Goal: Task Accomplishment & Management: Manage account settings

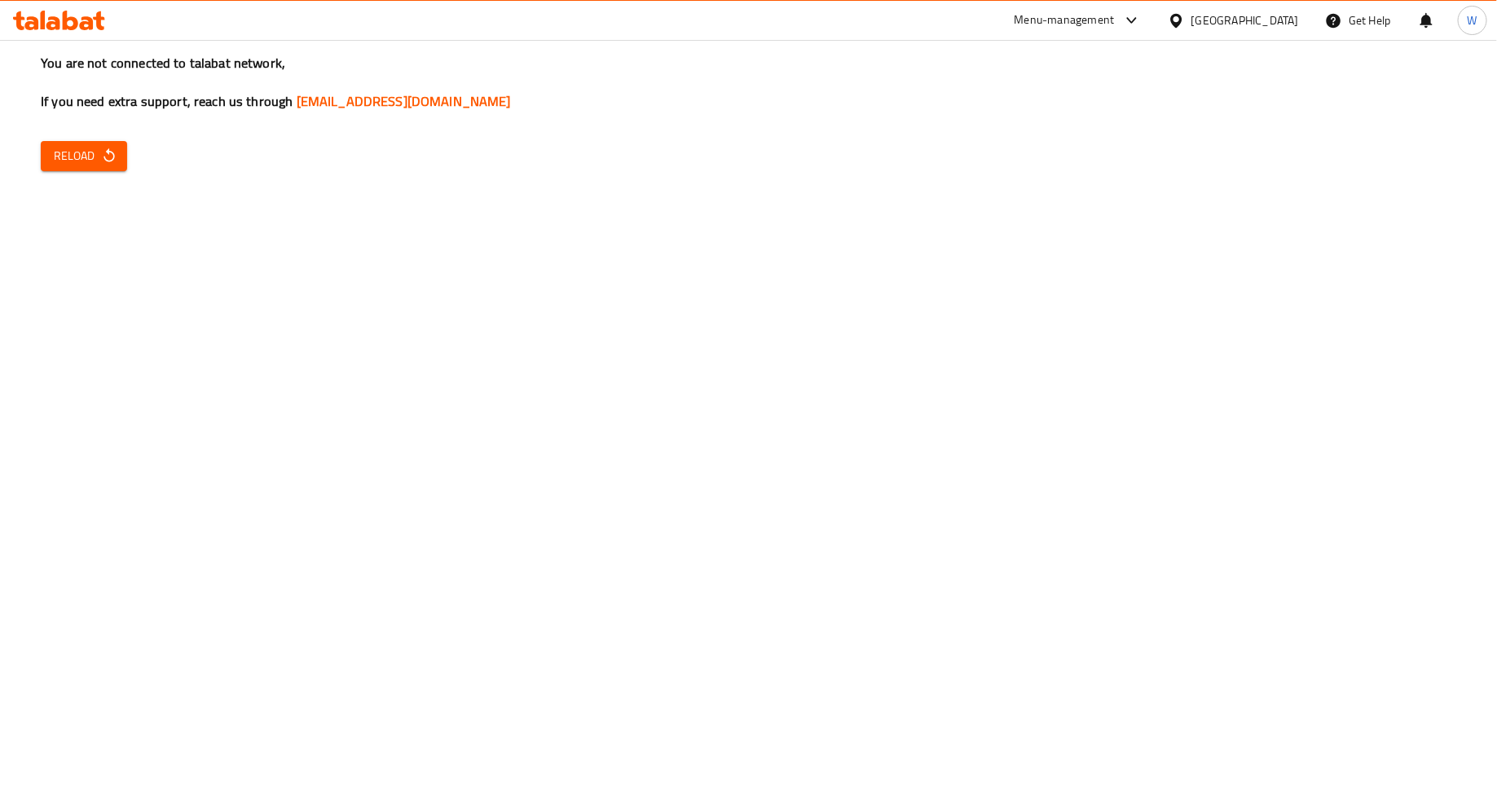
click at [110, 133] on div "You are not connected to talabat network, If you need extra support, reach us t…" at bounding box center [748, 406] width 1497 height 812
click at [110, 164] on icon "button" at bounding box center [109, 155] width 16 height 16
click at [104, 156] on icon "button" at bounding box center [109, 155] width 10 height 14
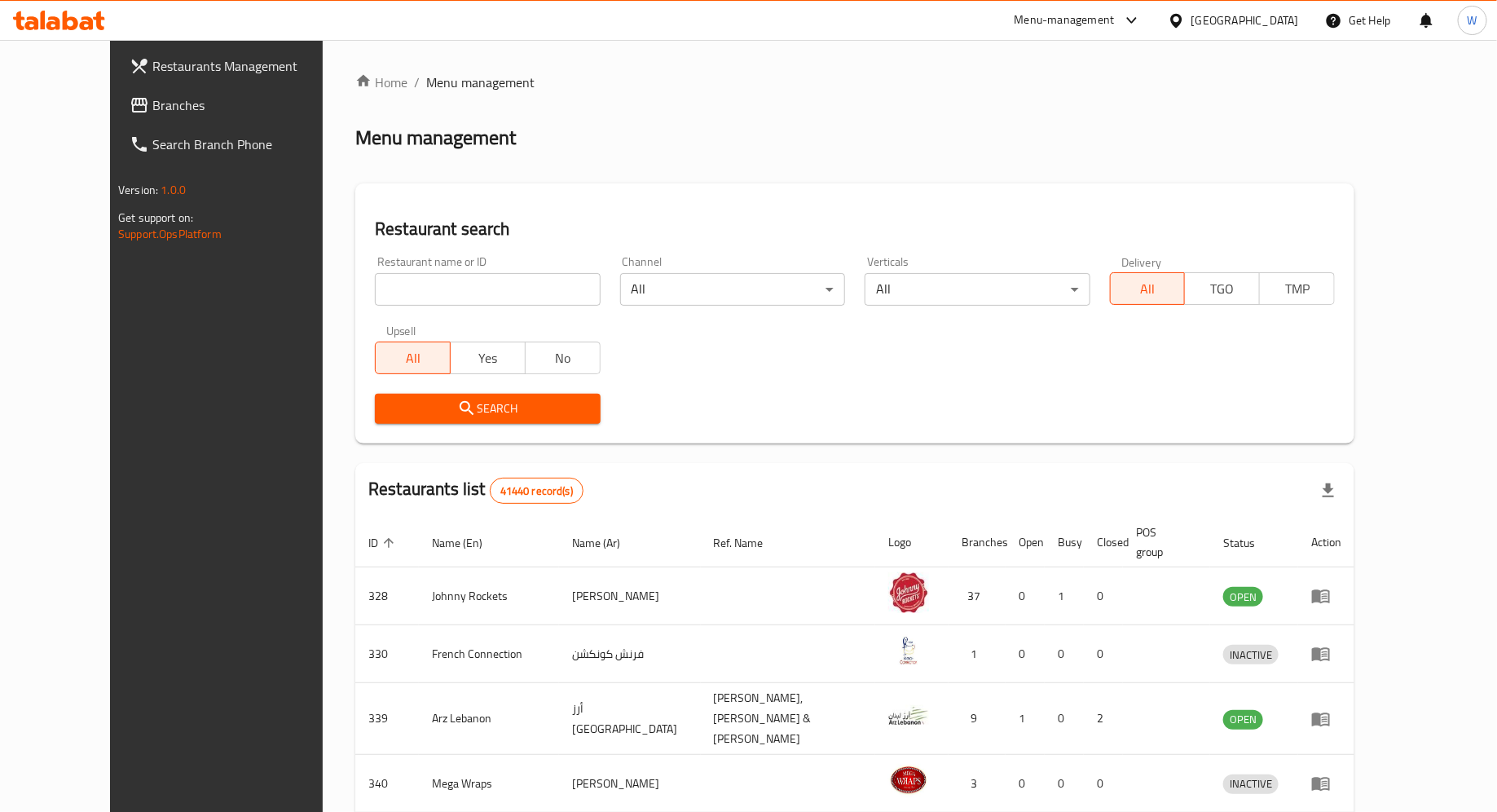
click at [407, 294] on input "search" at bounding box center [487, 289] width 225 height 33
click at [375, 275] on input "search" at bounding box center [487, 289] width 225 height 33
type input "feng house"
click at [375, 397] on button "Search" at bounding box center [487, 409] width 225 height 30
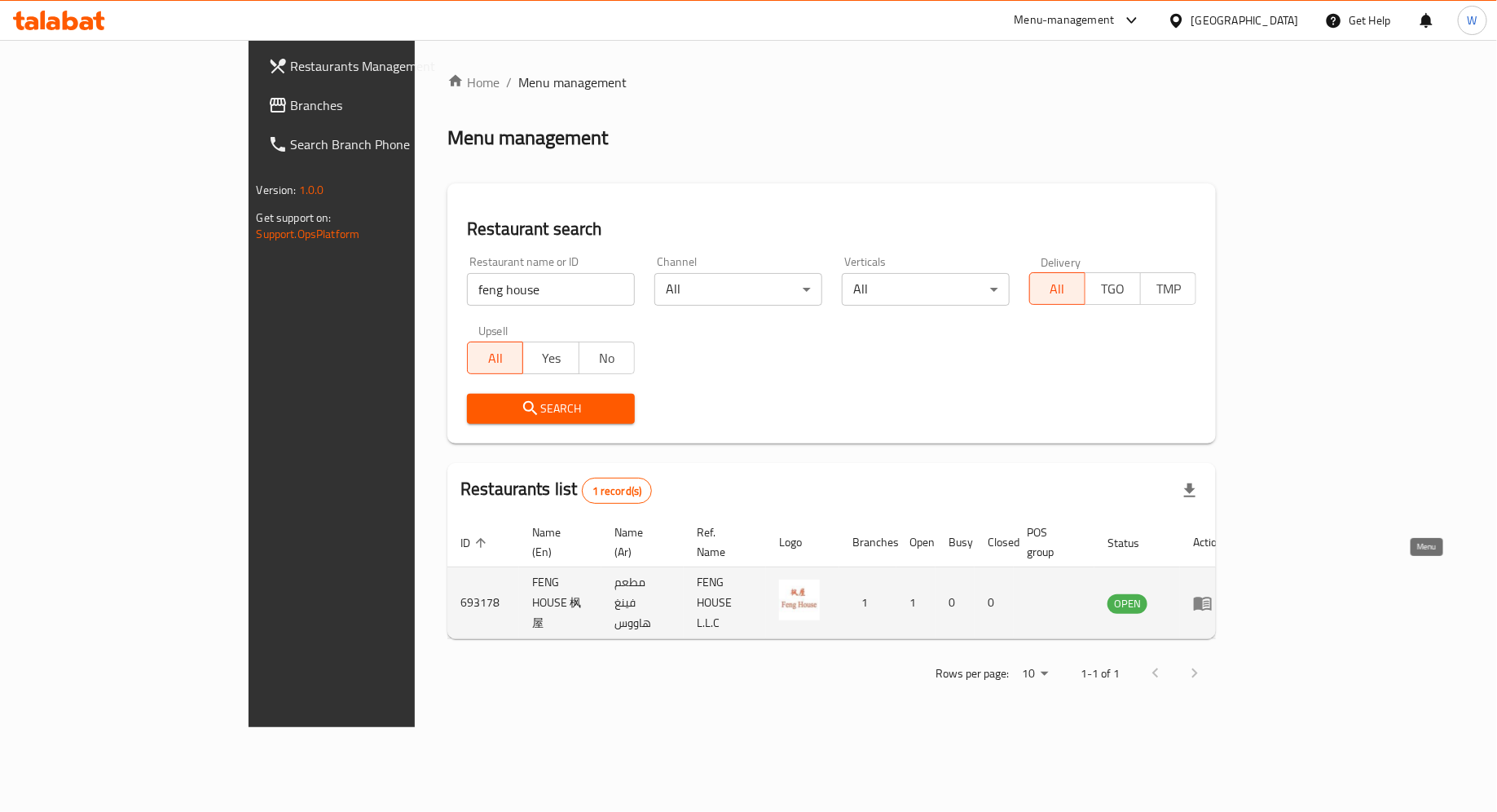
click at [1212, 597] on icon "enhanced table" at bounding box center [1202, 603] width 18 height 14
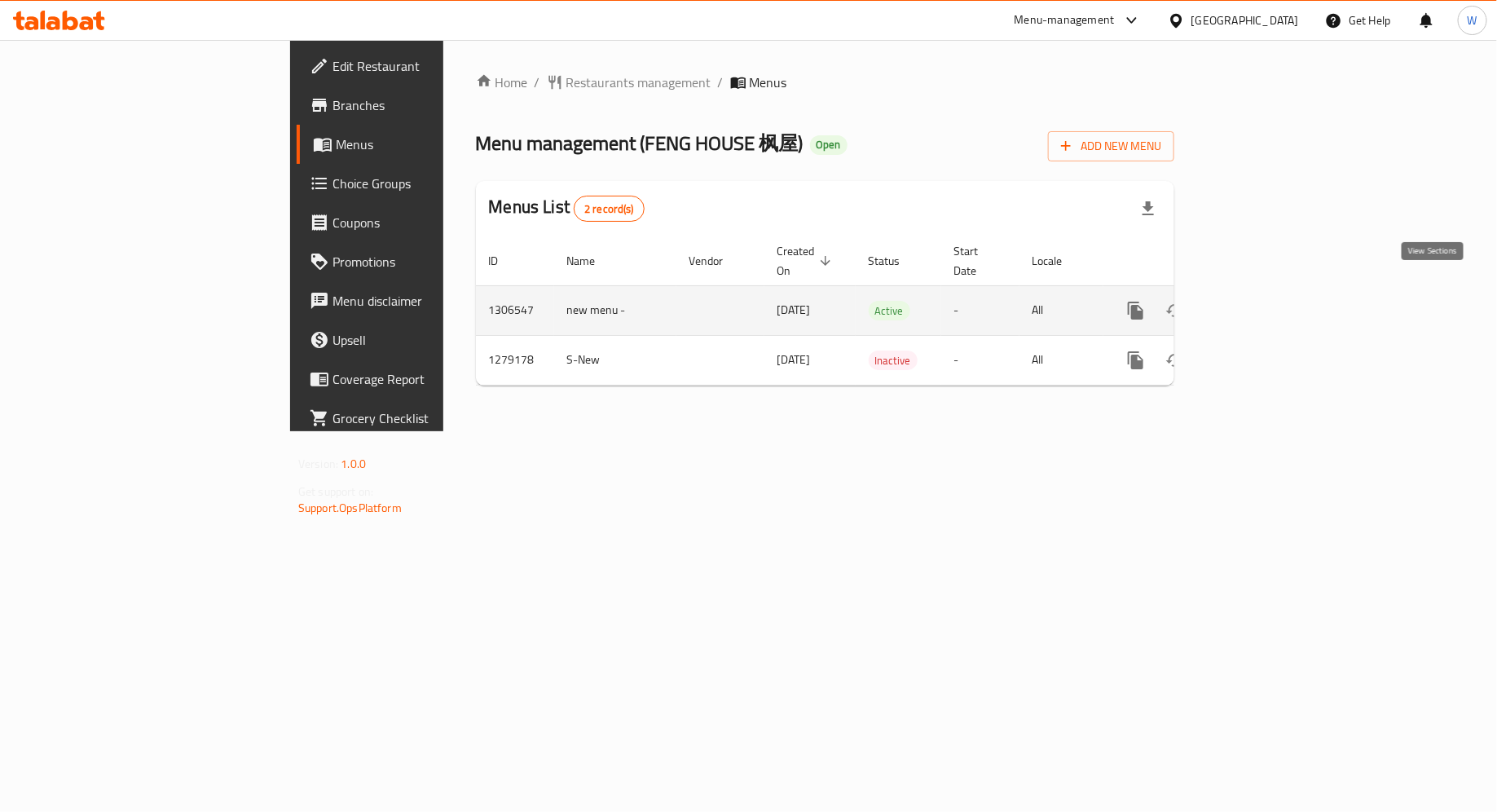
click at [1263, 300] on icon "enhanced table" at bounding box center [1253, 310] width 20 height 20
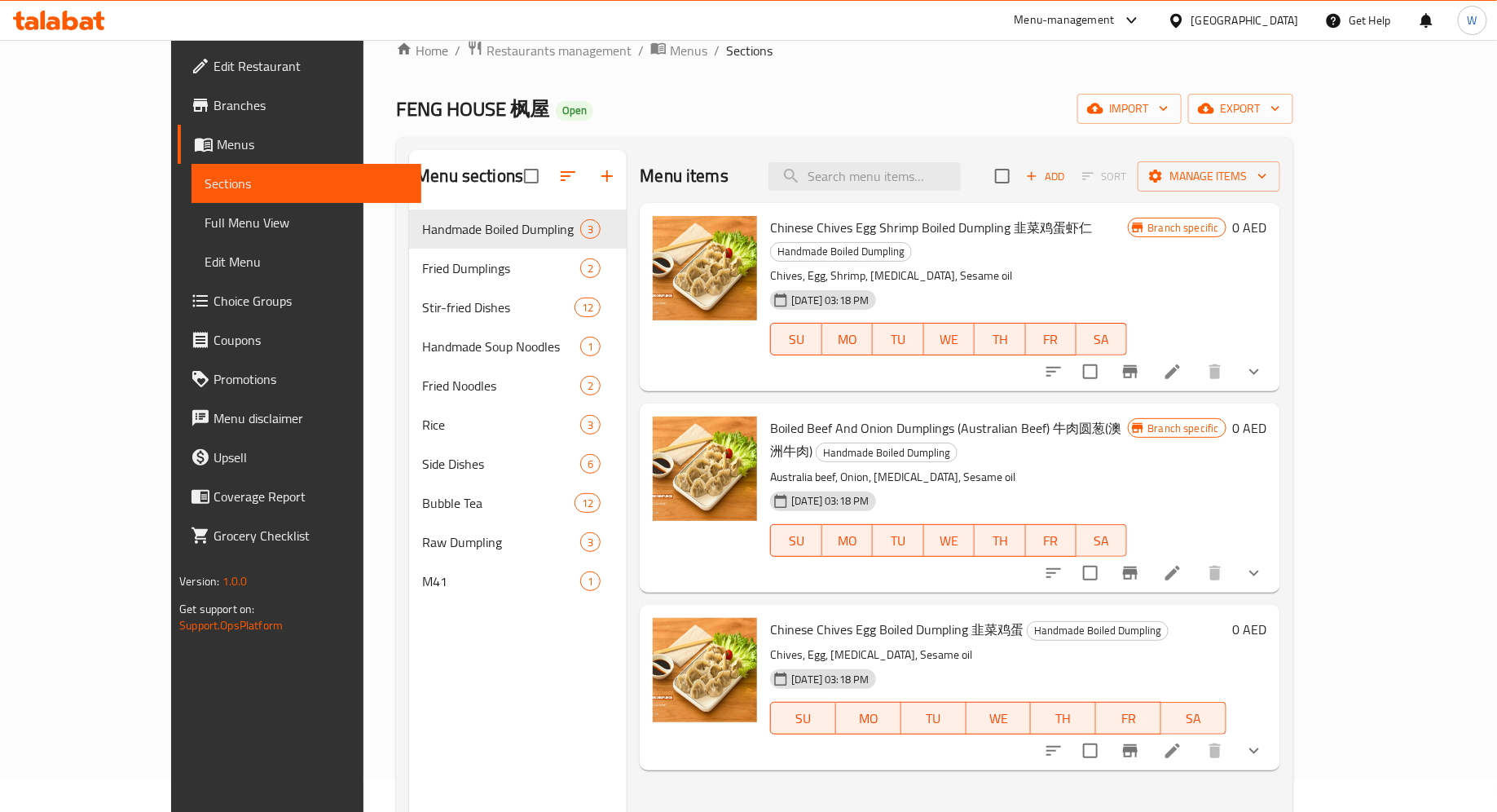
scroll to position [60, 0]
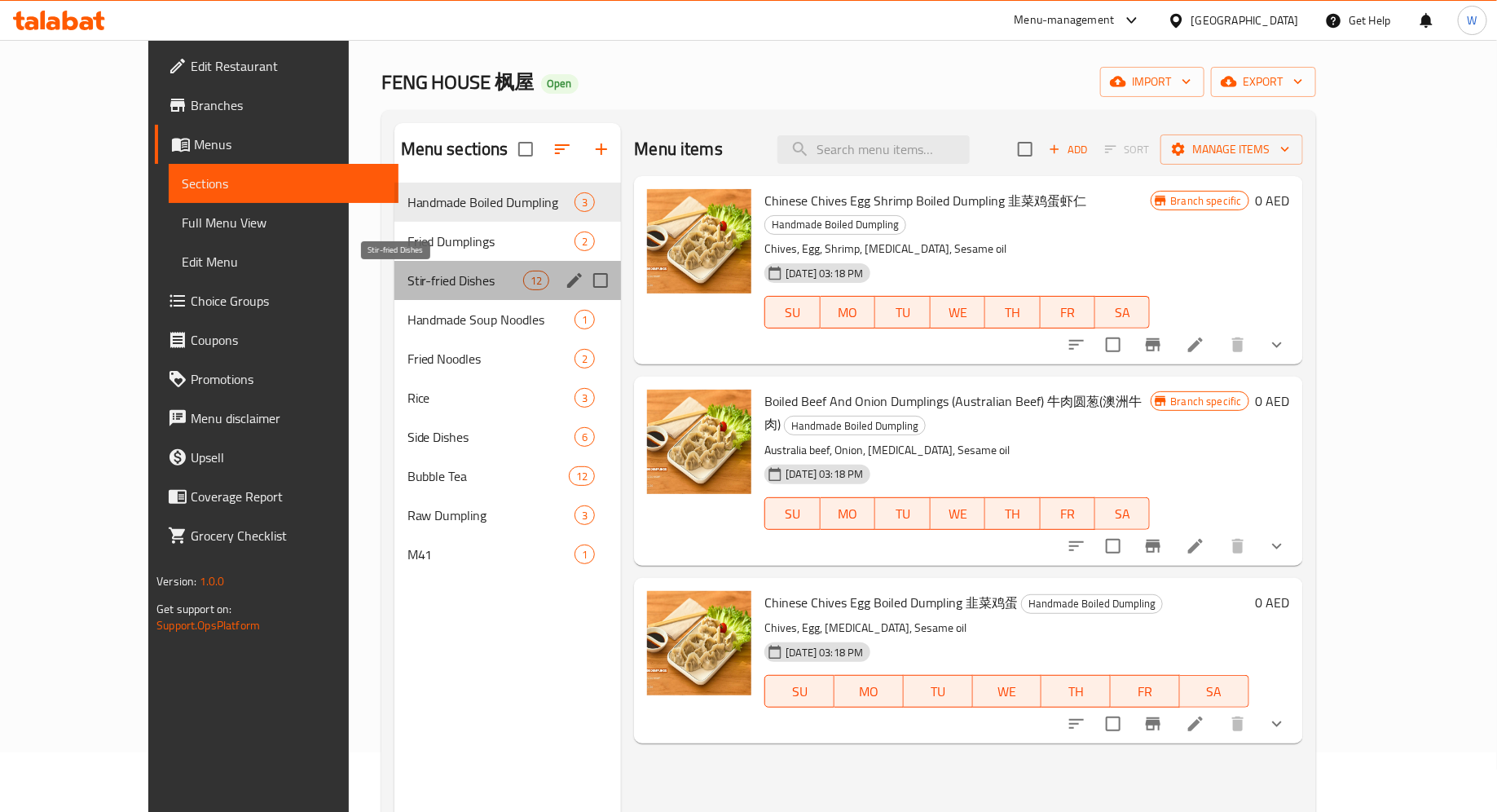
click at [408, 282] on span "Stir-fried Dishes" at bounding box center [466, 280] width 116 height 20
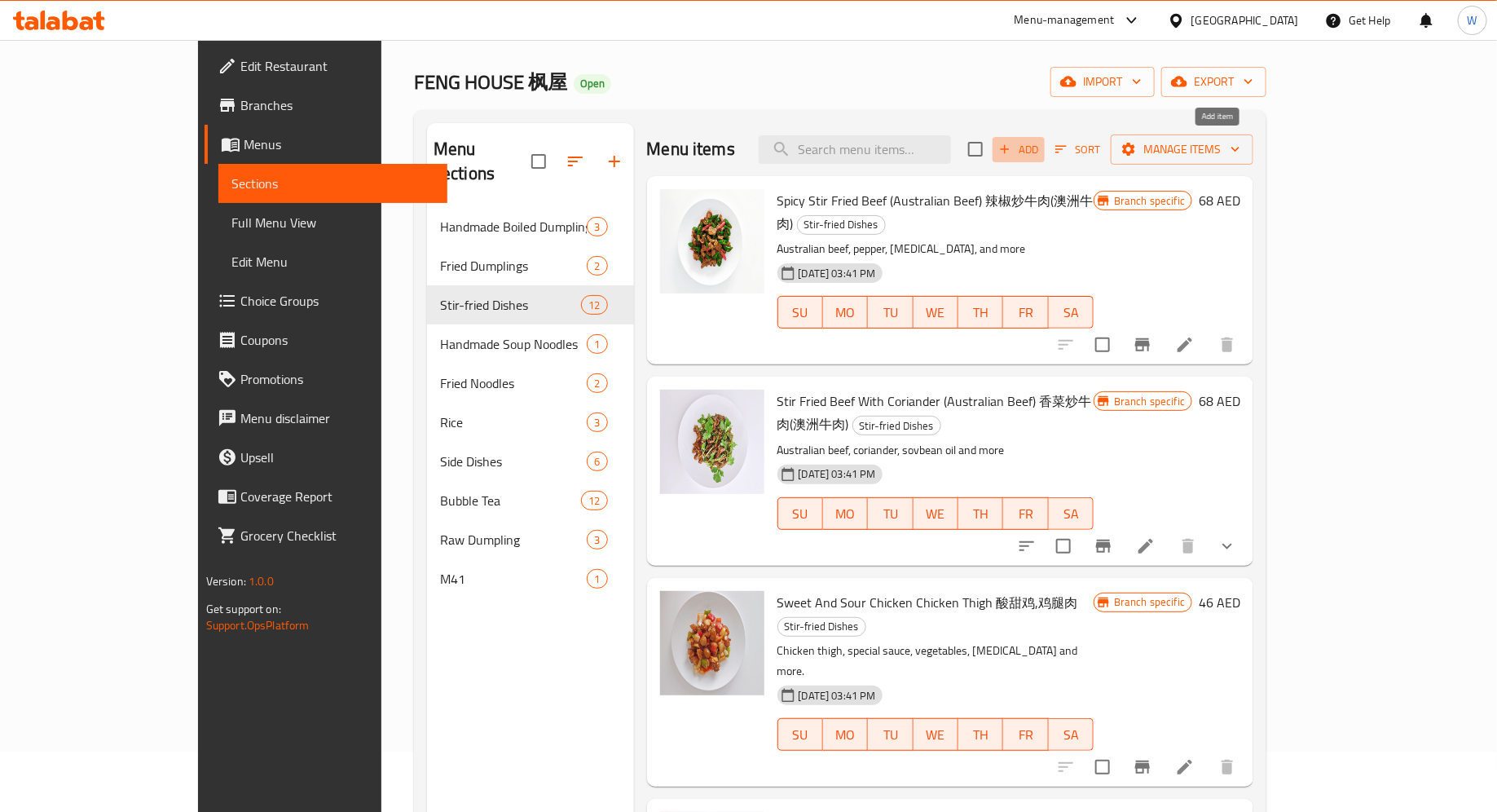
click at [1040, 155] on span "Add" at bounding box center [1018, 150] width 44 height 19
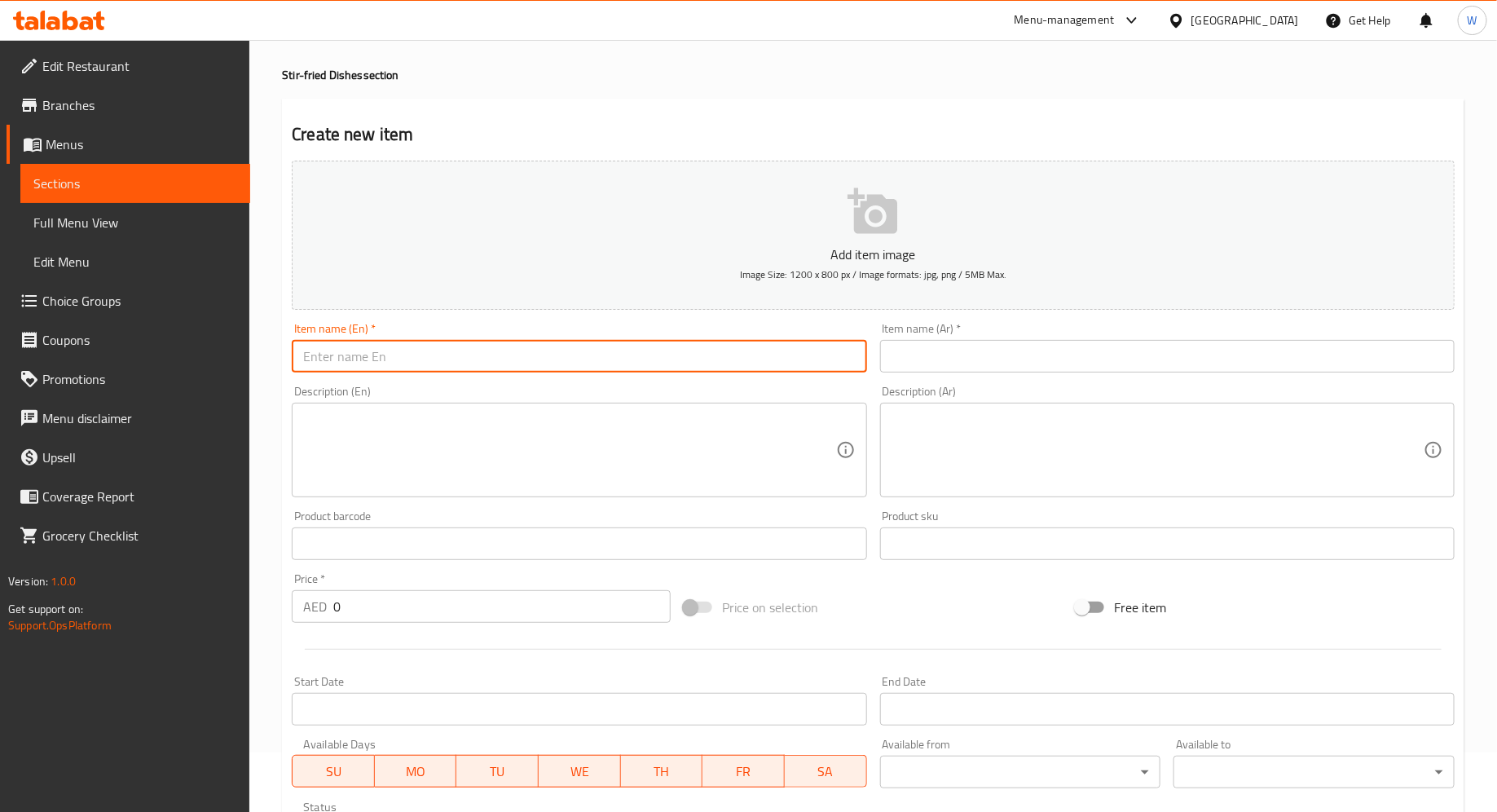
click at [736, 361] on input "text" at bounding box center [579, 355] width 574 height 33
paste input "Spicy Stir-fried Shredded Chicken （Chicken Thigh) 辣炒鸡丝 （鸡腿肉） Chicken Thigh, Veg…"
drag, startPoint x: 512, startPoint y: 354, endPoint x: 881, endPoint y: 368, distance: 369.3
click at [881, 368] on div "Add item image Image Size: 1200 x 800 px / Image formats: jpg, png / 5MB Max. I…" at bounding box center [873, 505] width 1176 height 703
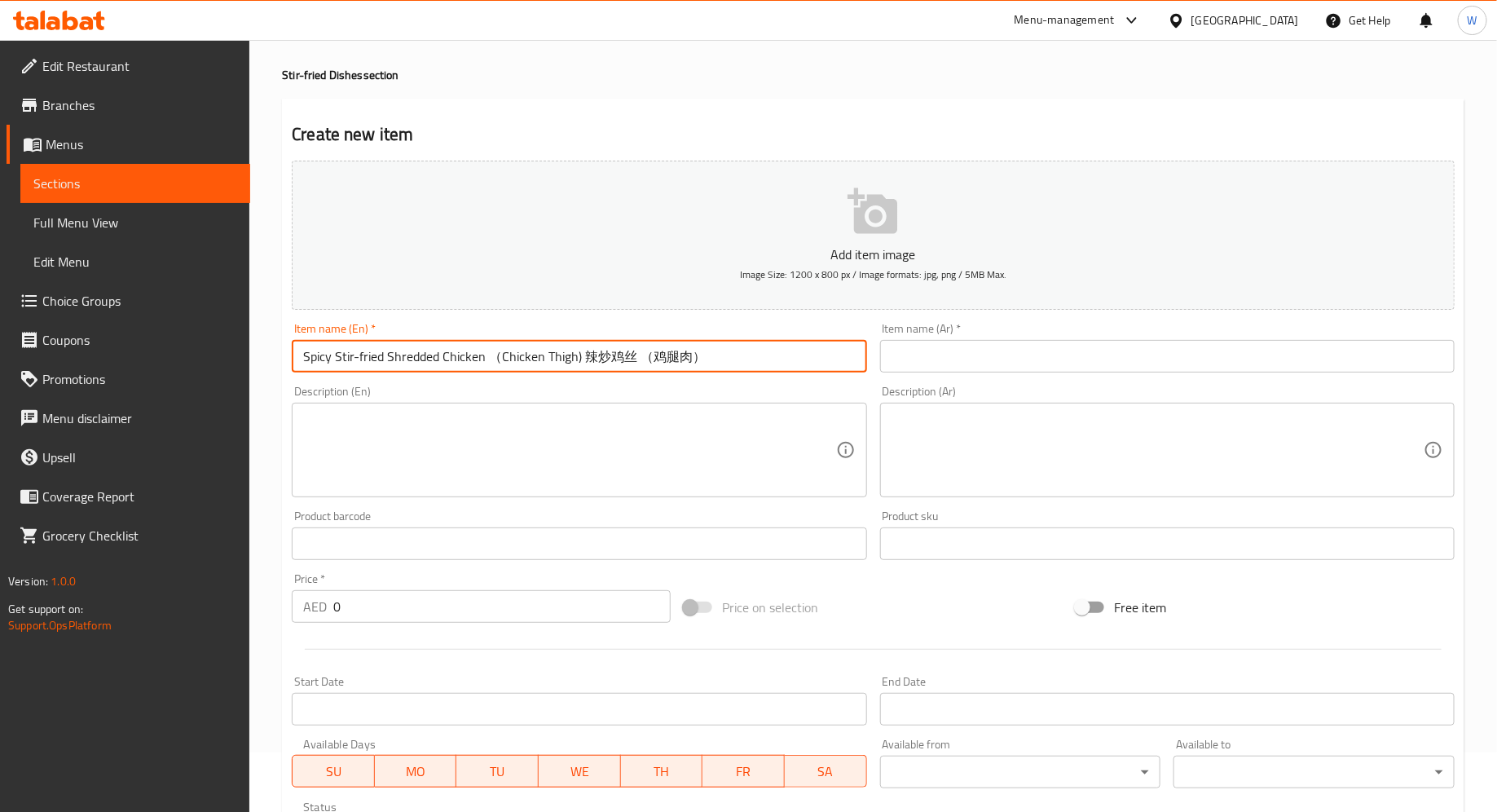
scroll to position [0, 0]
type input "Spicy Stir-fried Shredded Chicken （Chicken Thigh) 辣炒鸡丝 （鸡腿肉）"
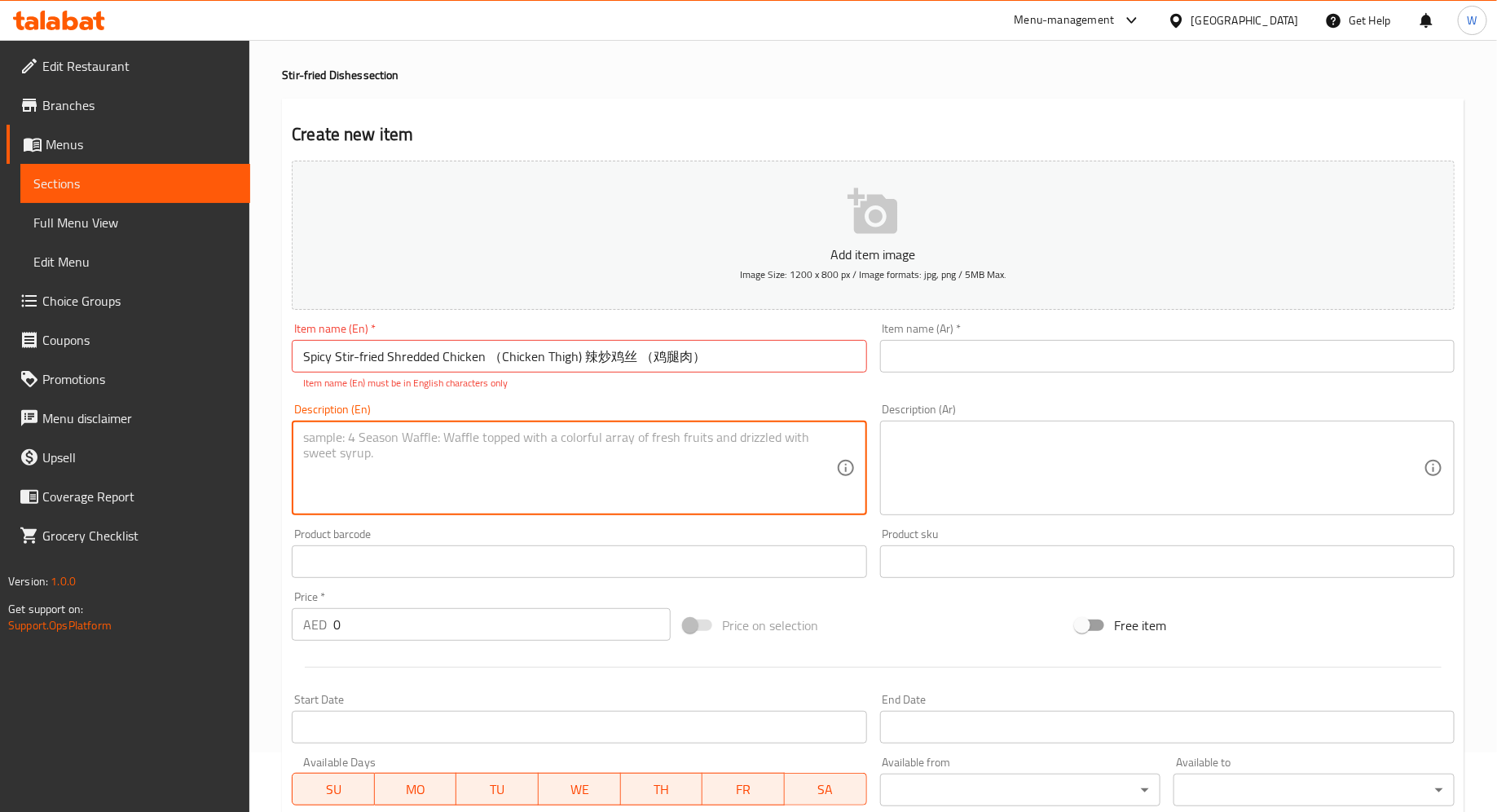
click at [674, 445] on textarea at bounding box center [569, 468] width 532 height 78
paste textarea "Chicken Thigh, Vegetable,Semame,Chili,Soybean Oil,and more"
type textarea "Chicken Thigh, Vegetable,Semame,Chili,Soybean Oil,and more"
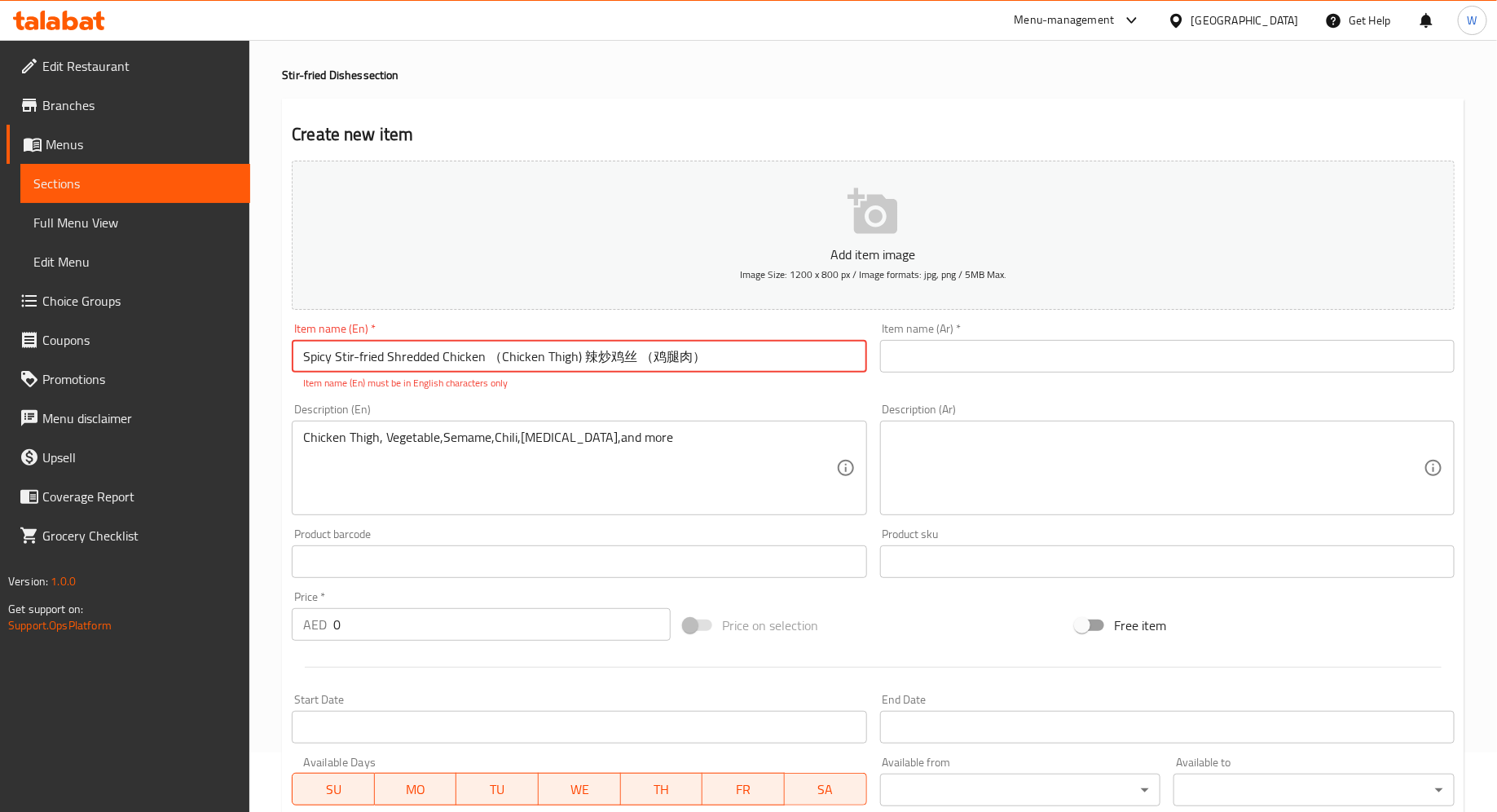
drag, startPoint x: 586, startPoint y: 348, endPoint x: 694, endPoint y: 355, distance: 108.2
click at [694, 355] on input "Spicy Stir-fried Shredded Chicken （Chicken Thigh) 辣炒鸡丝 （鸡腿肉）" at bounding box center [579, 355] width 574 height 33
click at [490, 357] on input "Spicy Stir-fried Shredded Chicken （Chicken Thigh) 辣炒鸡丝 （鸡腿肉）" at bounding box center [579, 355] width 574 height 33
drag, startPoint x: 706, startPoint y: 357, endPoint x: 574, endPoint y: 355, distance: 132.0
click at [574, 355] on input "Spicy Stir-fried Shredded Chicken (Chicken Thigh) 辣炒鸡丝 （鸡腿肉）" at bounding box center [579, 355] width 574 height 33
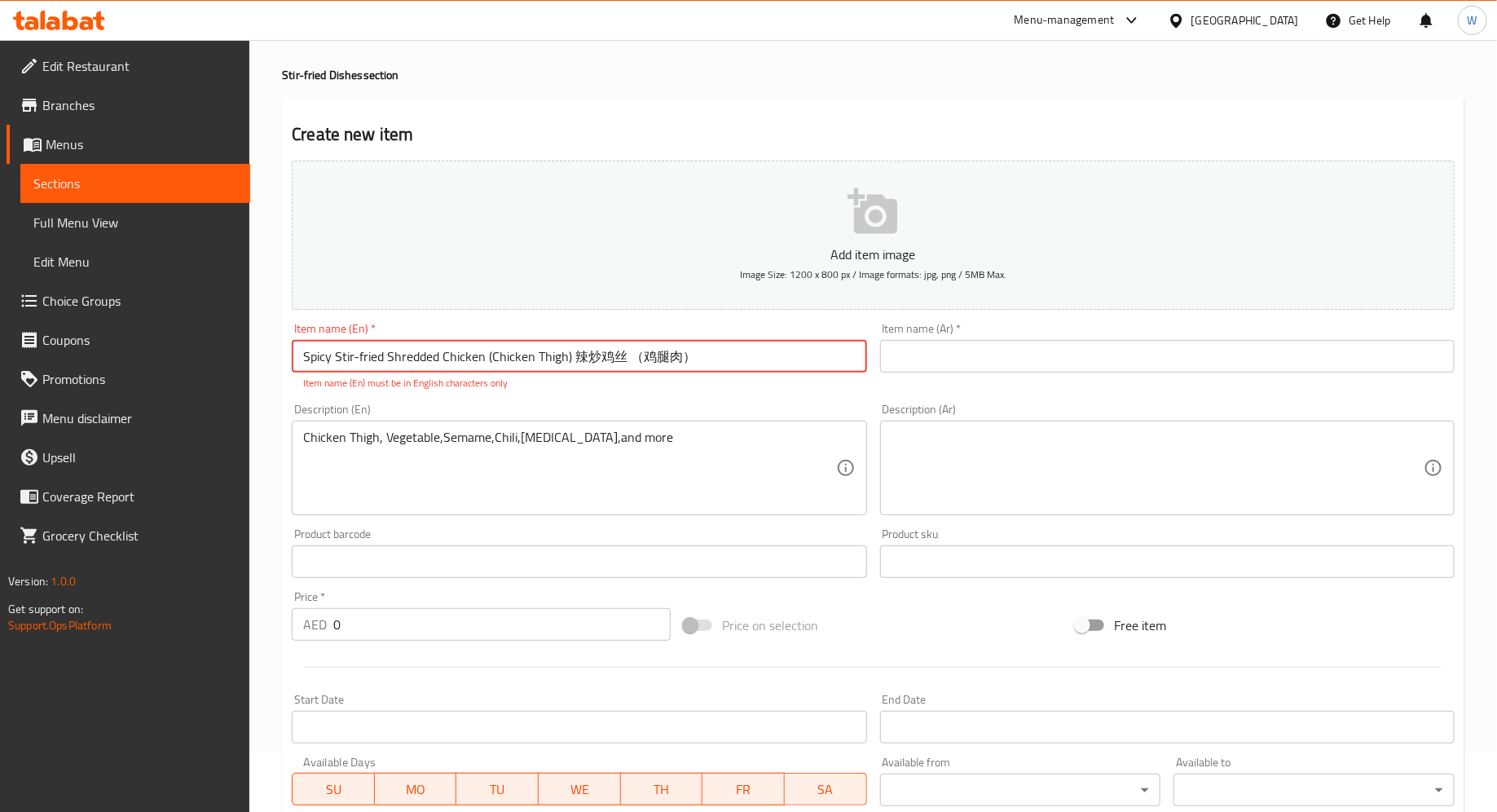
click at [648, 389] on div "Item name (En)   * Spicy Stir-fried Shredded Chicken (Chicken Thigh) 辣炒鸡丝 （鸡腿肉）…" at bounding box center [579, 356] width 588 height 80
drag, startPoint x: 713, startPoint y: 359, endPoint x: 577, endPoint y: 355, distance: 136.1
click at [577, 355] on input "Spicy Stir-fried Shredded Chicken (Chicken Thigh) 辣炒鸡丝 （鸡腿肉）" at bounding box center [579, 355] width 574 height 33
type input "Spicy Stir-fried Shredded Chicken (Chicken Thigh)"
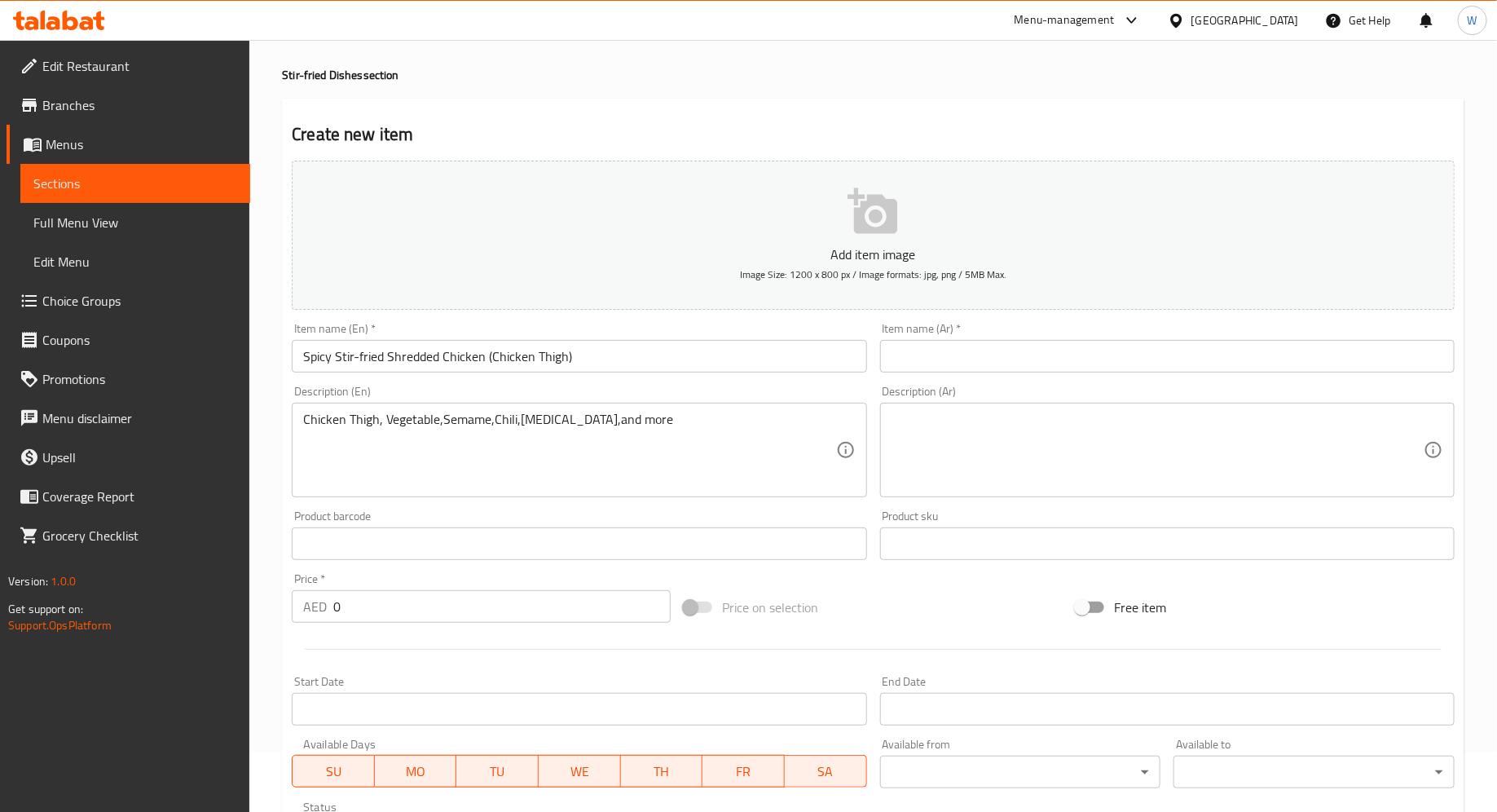
click at [579, 568] on div "Price   * AED 0 Price *" at bounding box center [481, 597] width 392 height 63
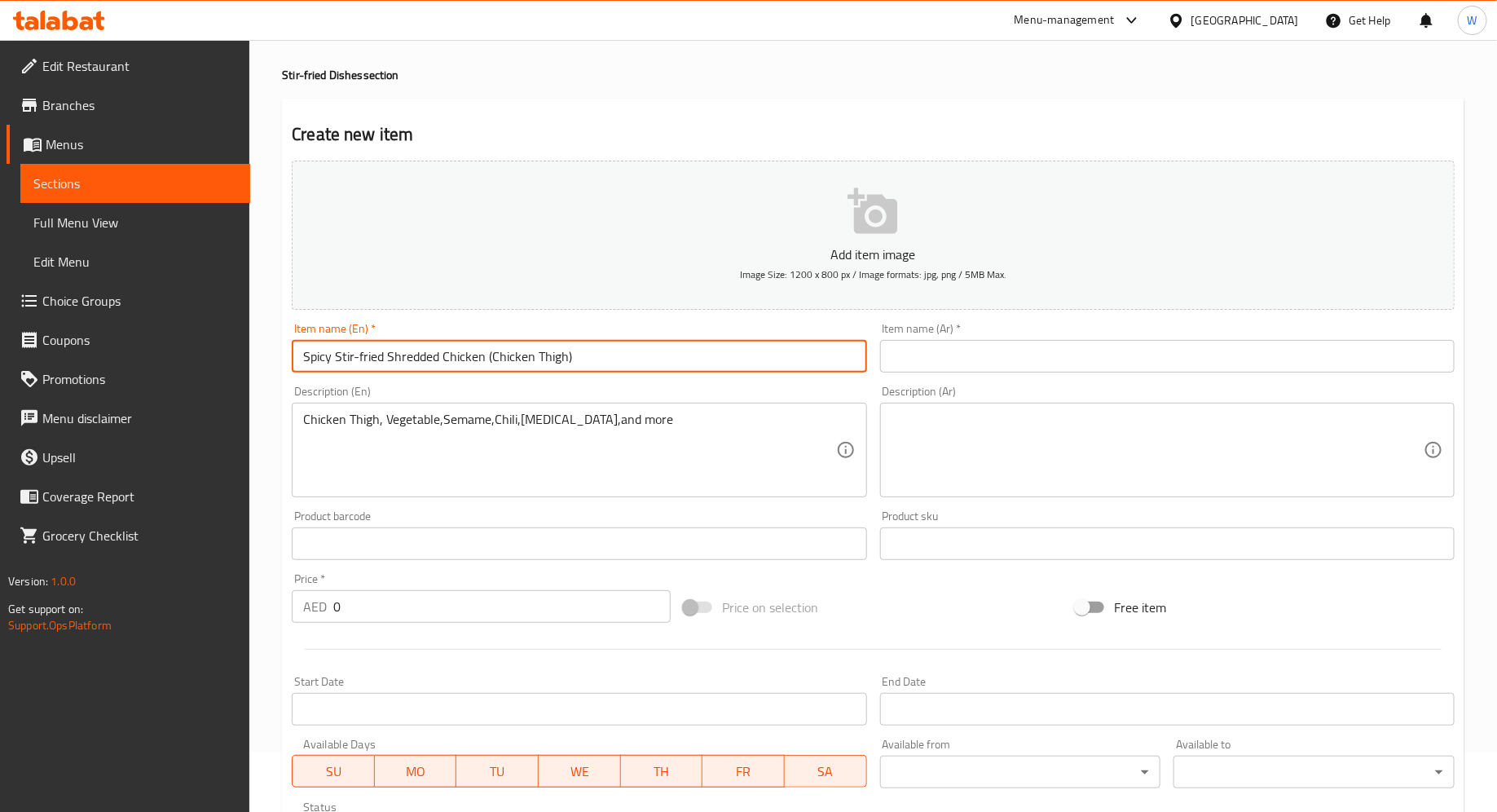
drag, startPoint x: 607, startPoint y: 356, endPoint x: 298, endPoint y: 354, distance: 309.0
click at [298, 354] on input "Spicy Stir-fried Shredded Chicken (Chicken Thigh)" at bounding box center [579, 355] width 574 height 33
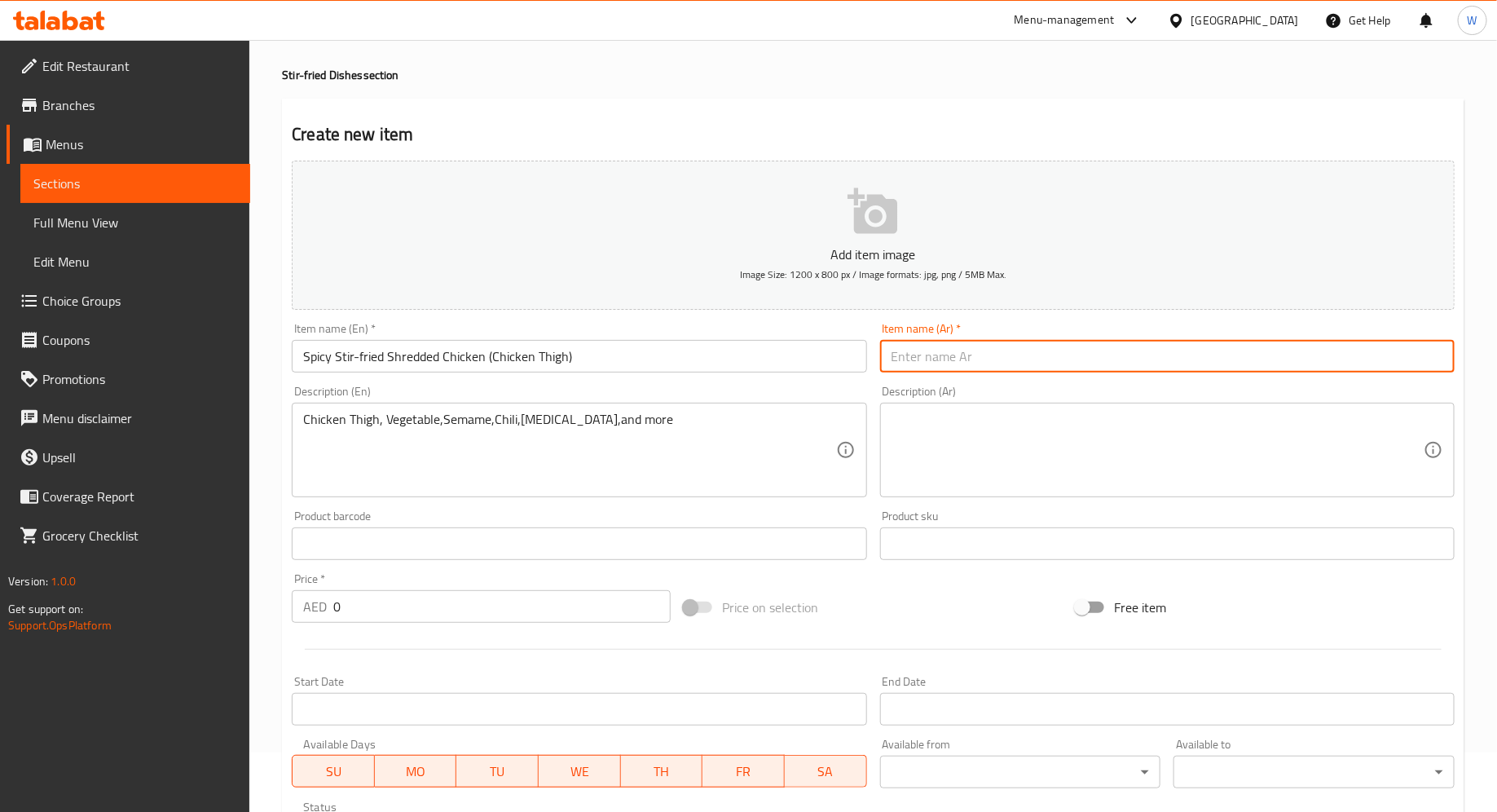
click at [981, 357] on input "text" at bounding box center [1168, 355] width 574 height 33
paste input "دجاج مقلي حار مقطع (فخذ دجاج)"
type input "دجاج مقلي حار مقطع (فخذ دجاج)"
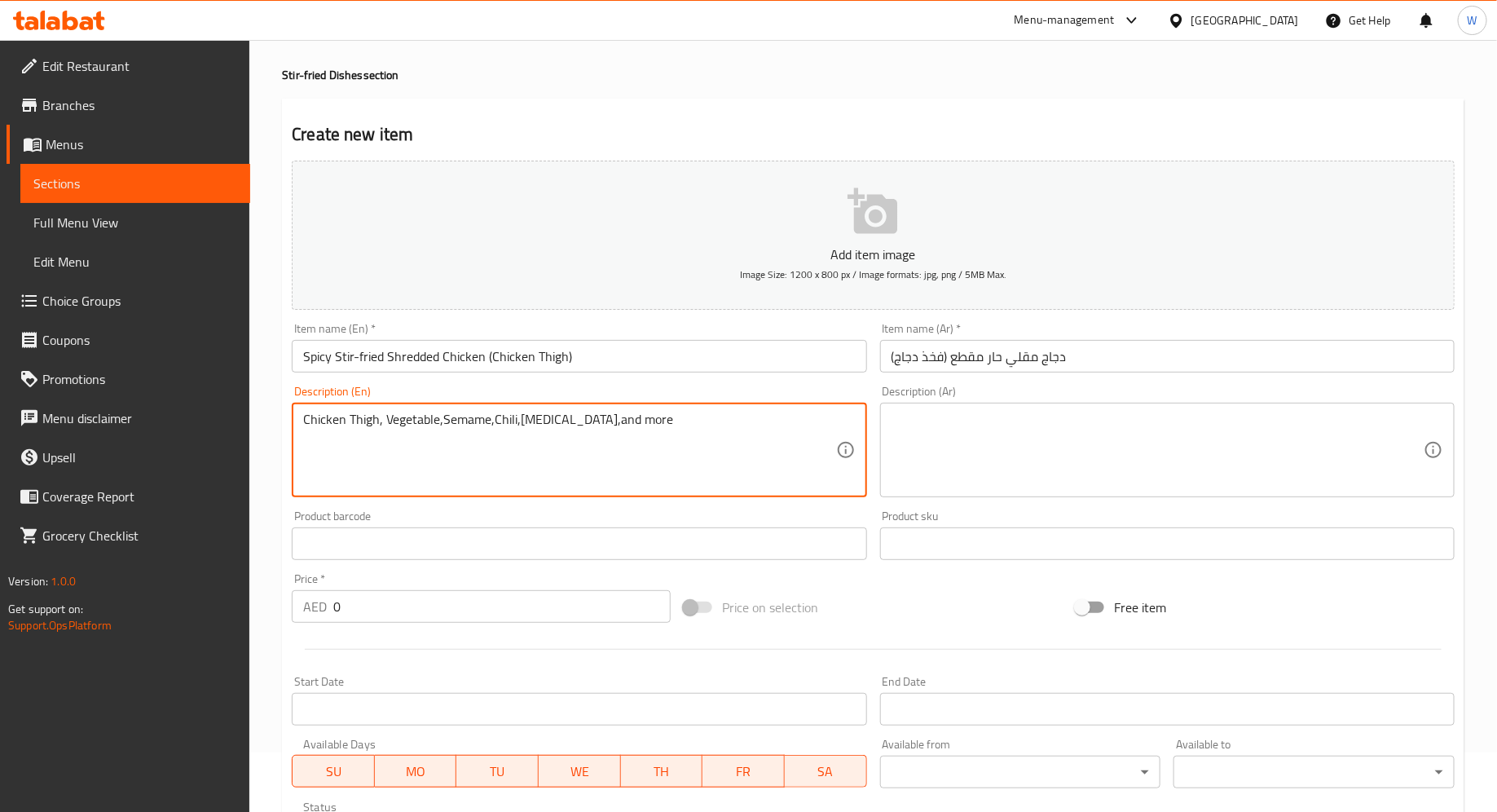
drag, startPoint x: 679, startPoint y: 419, endPoint x: 300, endPoint y: 415, distance: 379.0
click at [959, 435] on textarea at bounding box center [1157, 450] width 532 height 78
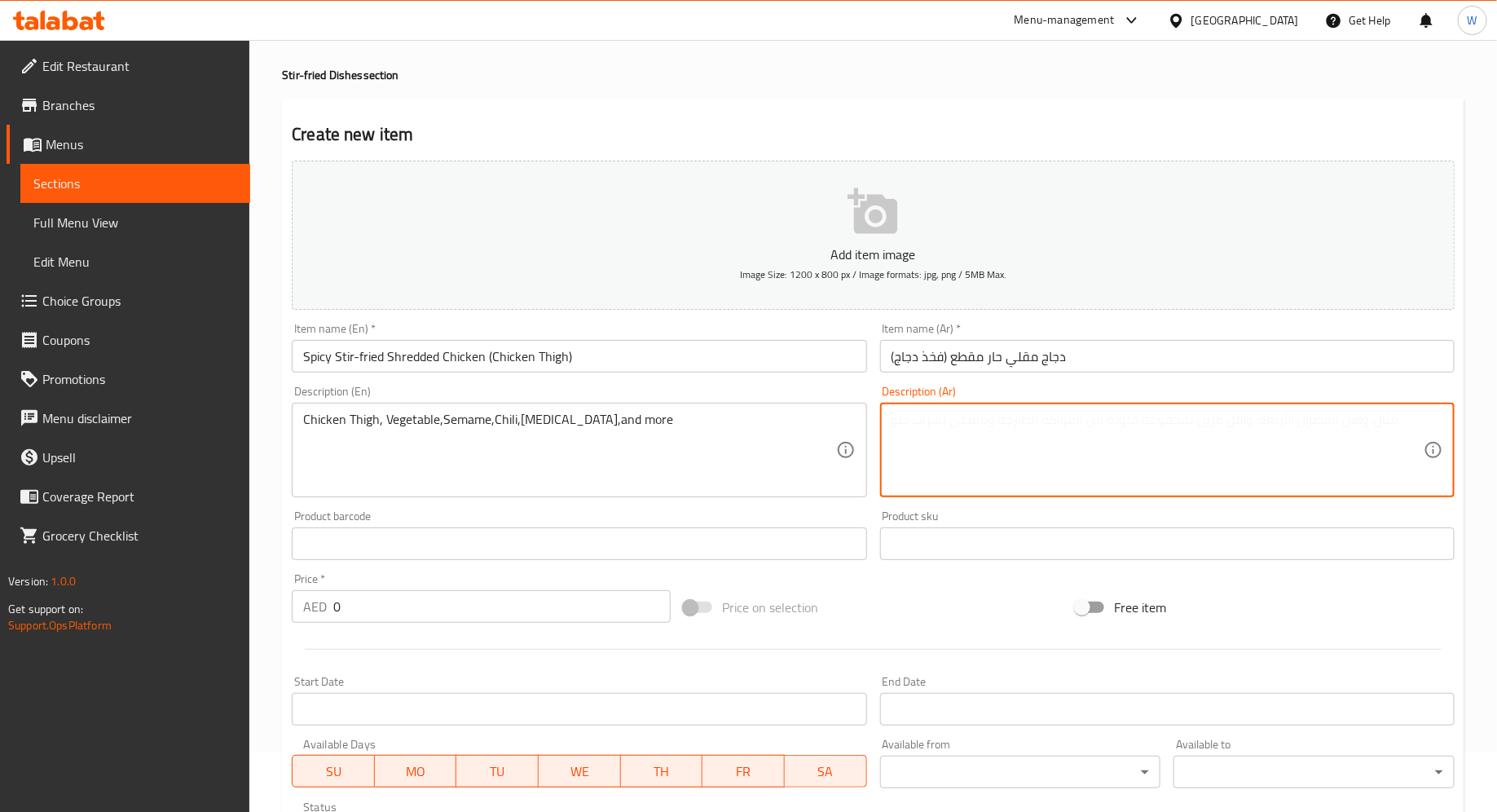
paste textarea "فخذ دجاج، خضار، سمسم، فلفل حار، زيت فول الصويا، وأكثر"
type textarea "فخذ دجاج، خضار، سمسم، فلفل حار، زيت فول الصويا، وأكثر"
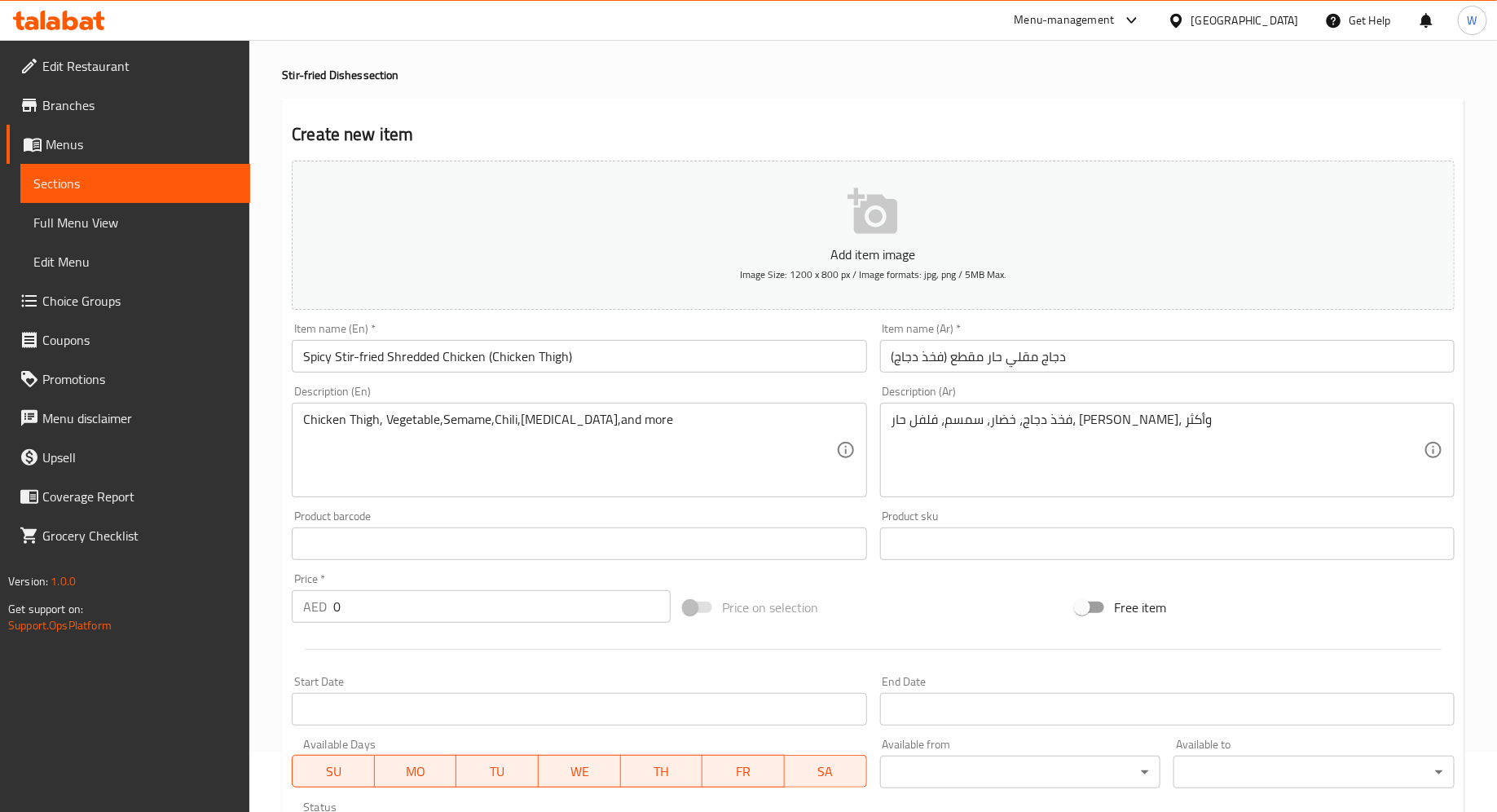
click at [973, 592] on div "Price on selection" at bounding box center [873, 606] width 392 height 44
drag, startPoint x: 551, startPoint y: 604, endPoint x: 289, endPoint y: 603, distance: 262.0
click at [289, 603] on div "Price   * AED 0 Price *" at bounding box center [481, 597] width 392 height 63
type input "42"
click at [396, 642] on div at bounding box center [873, 648] width 1176 height 40
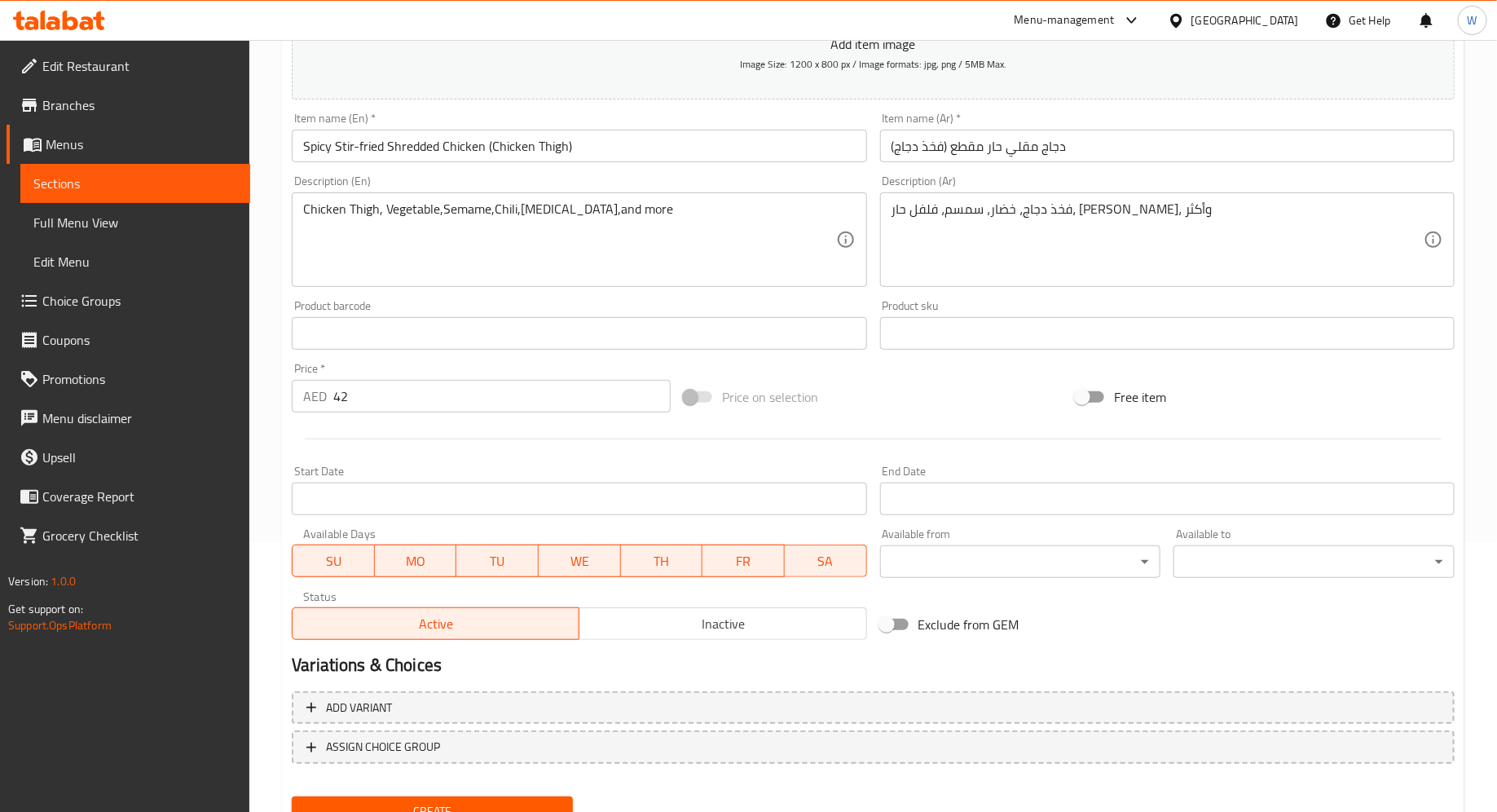
scroll to position [338, 0]
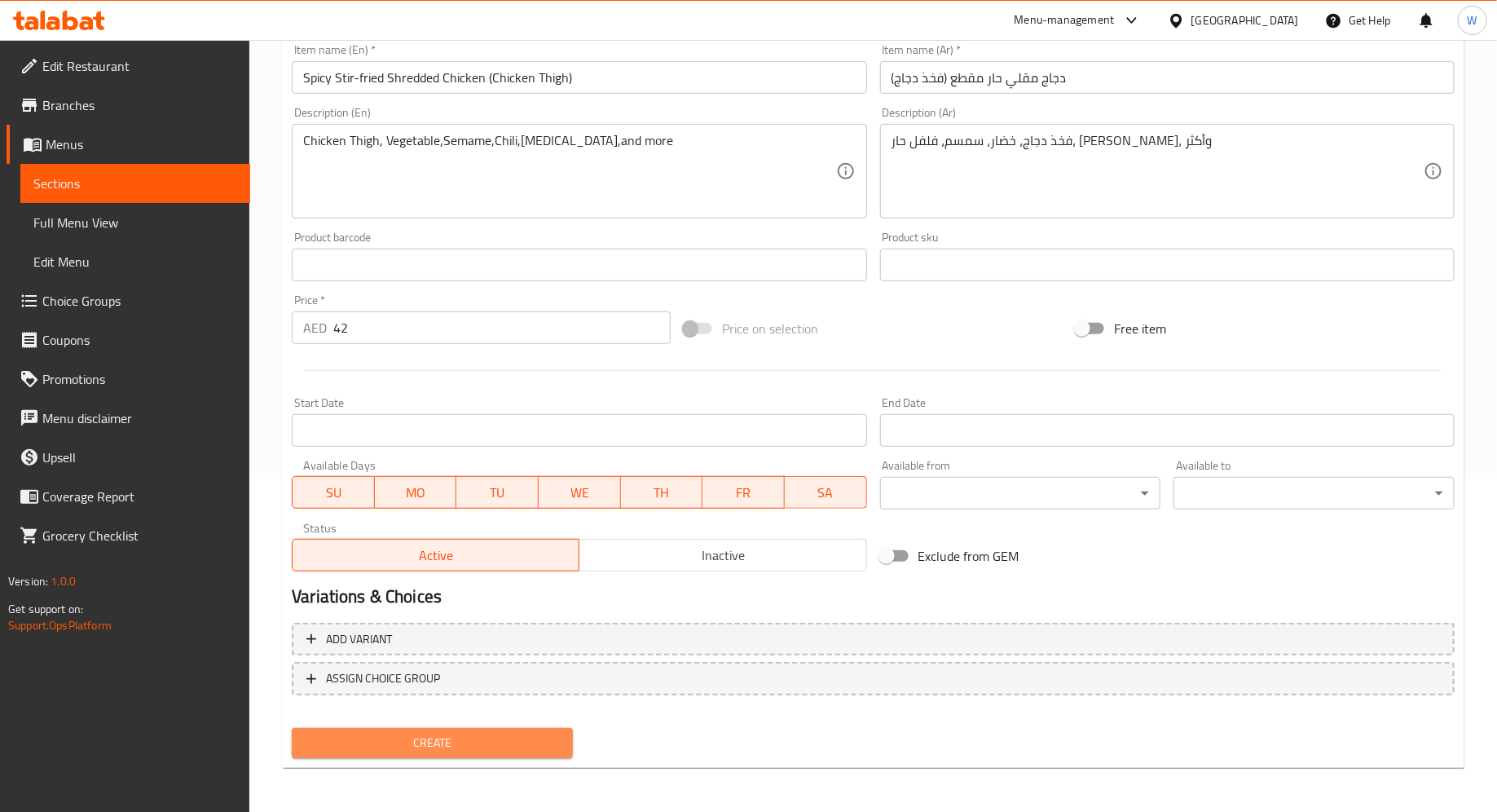
click at [440, 742] on span "Create" at bounding box center [432, 743] width 255 height 21
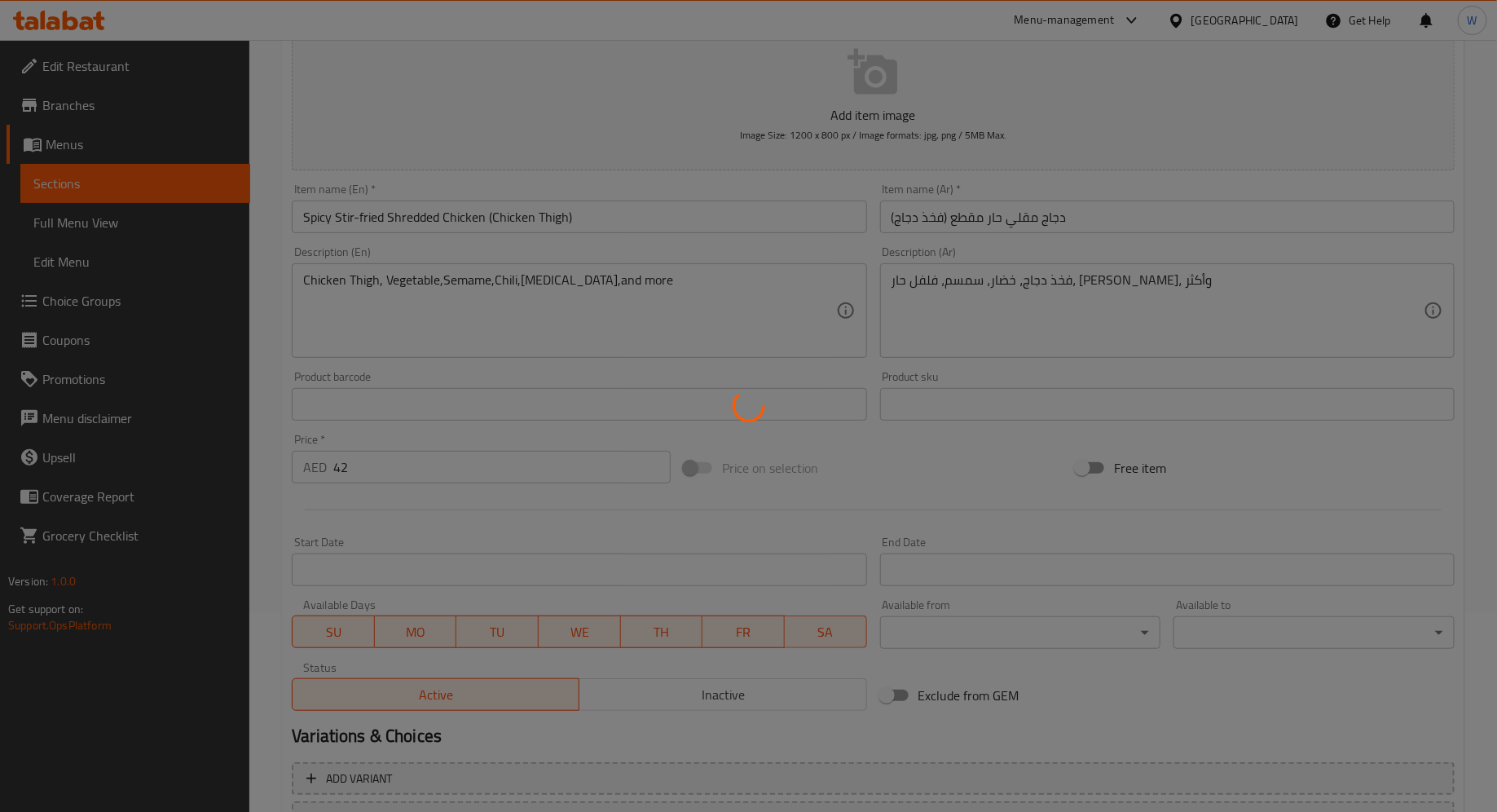
scroll to position [0, 0]
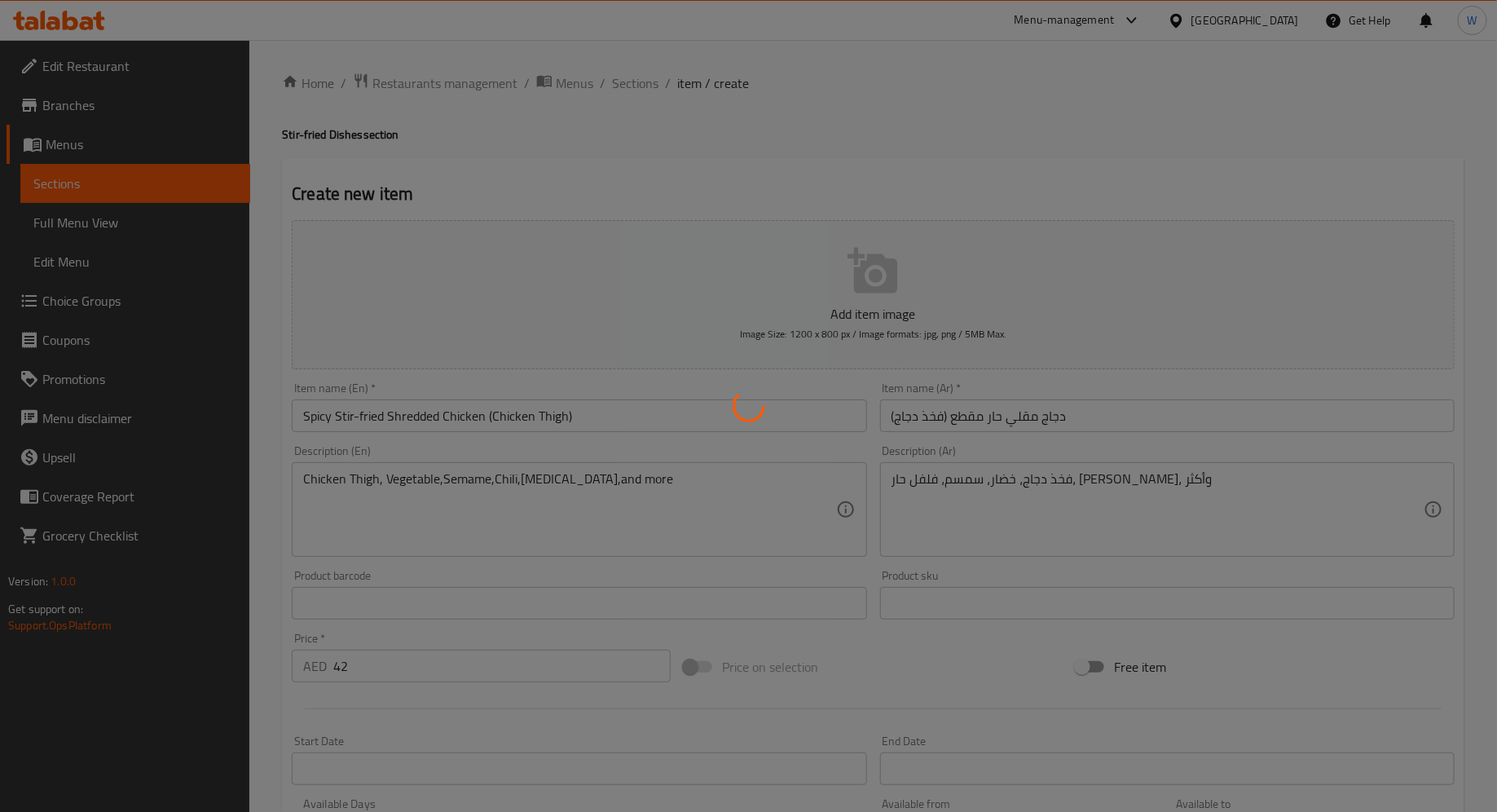
type input "0"
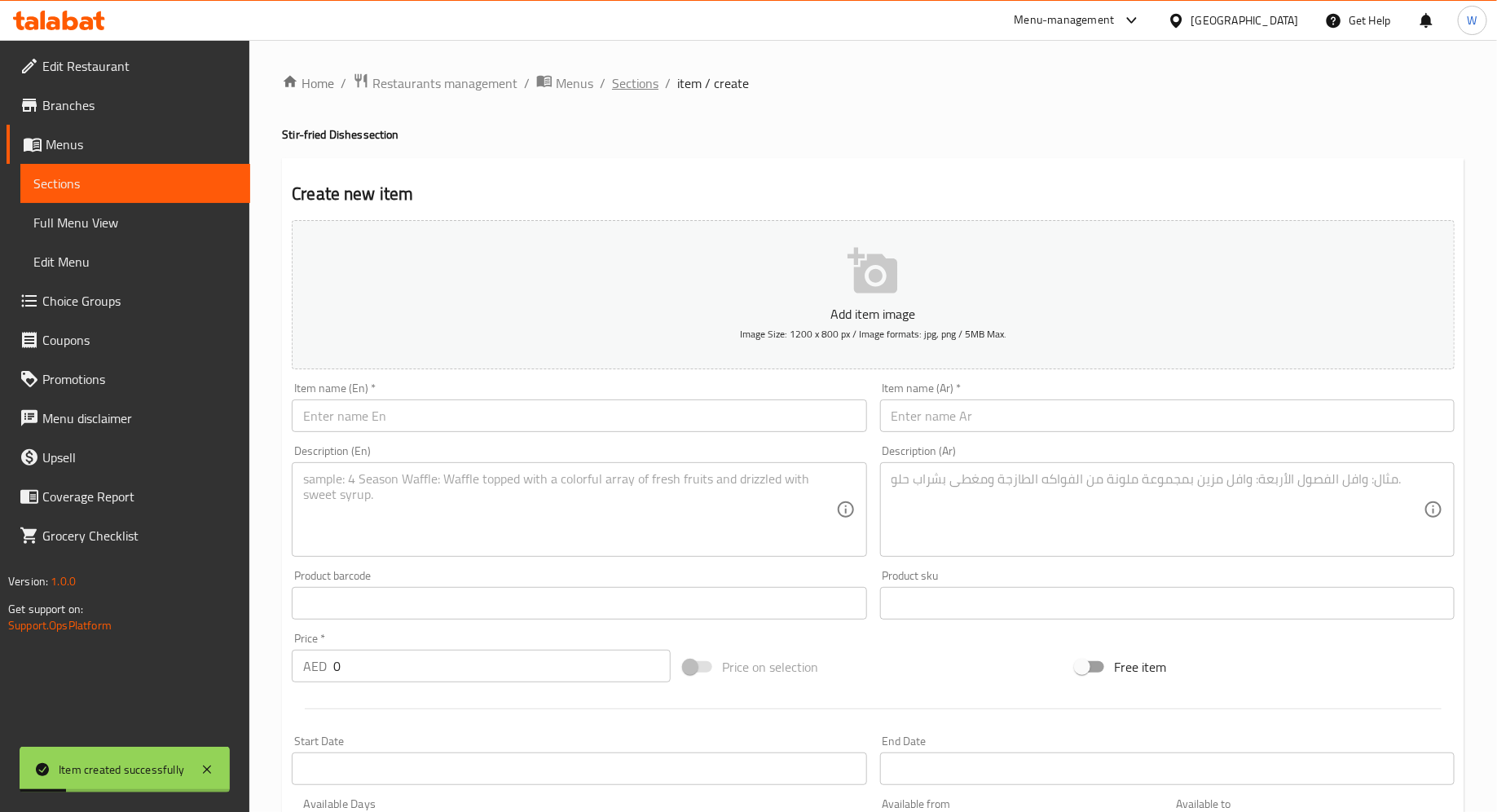
click at [635, 85] on span "Sections" at bounding box center [635, 82] width 47 height 20
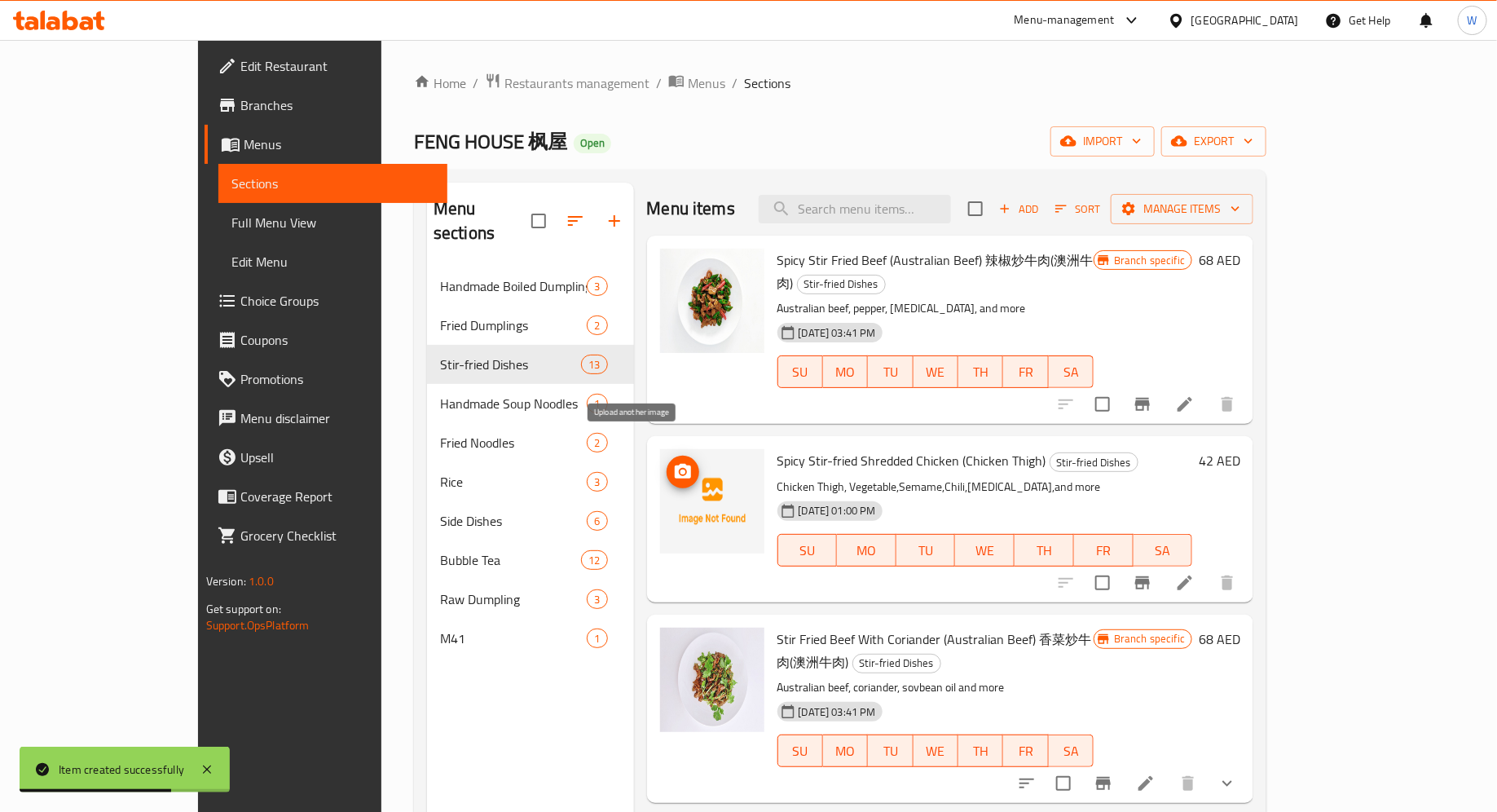
click at [674, 462] on icon "upload picture" at bounding box center [683, 471] width 20 height 20
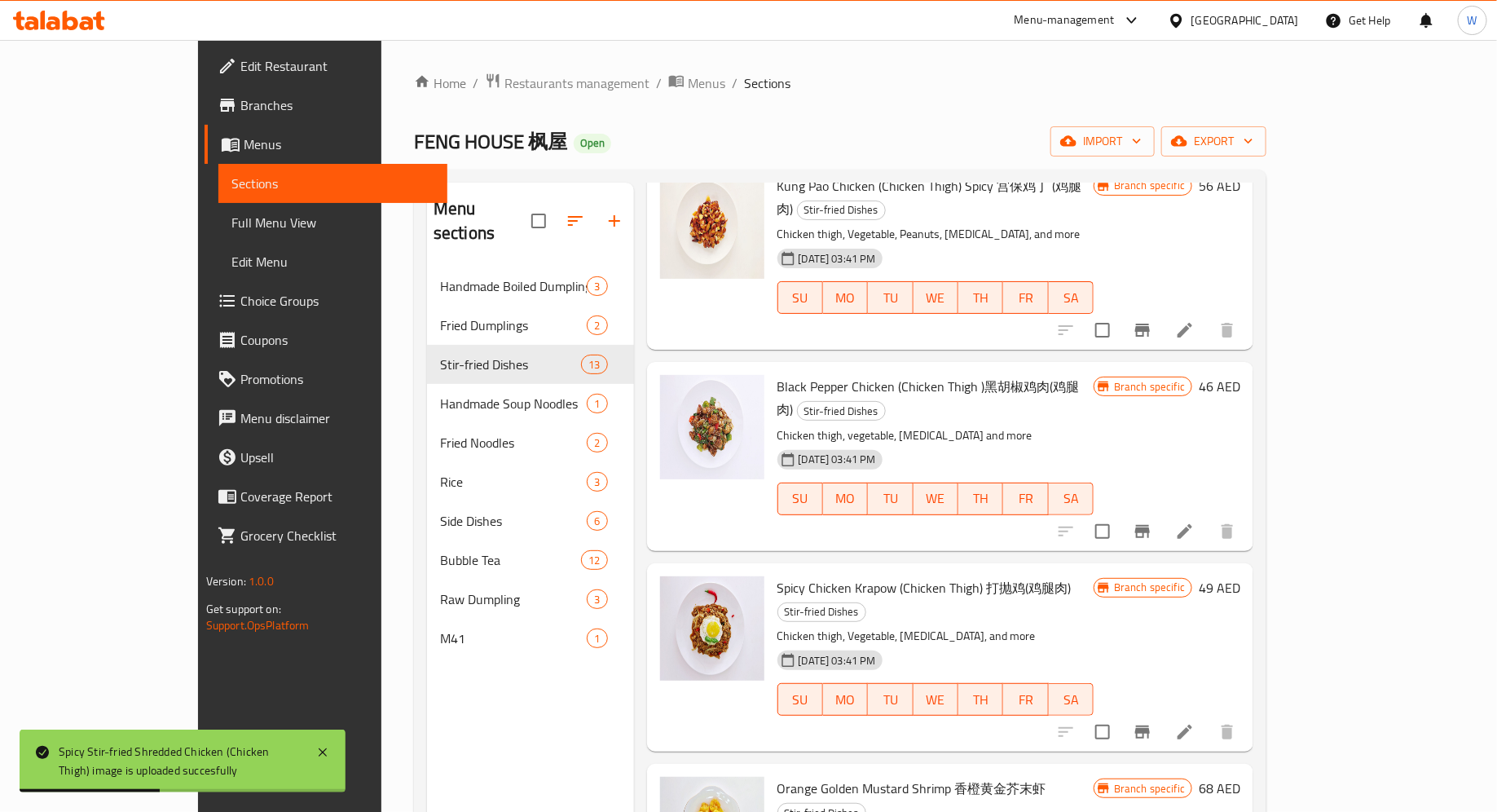
scroll to position [1543, 0]
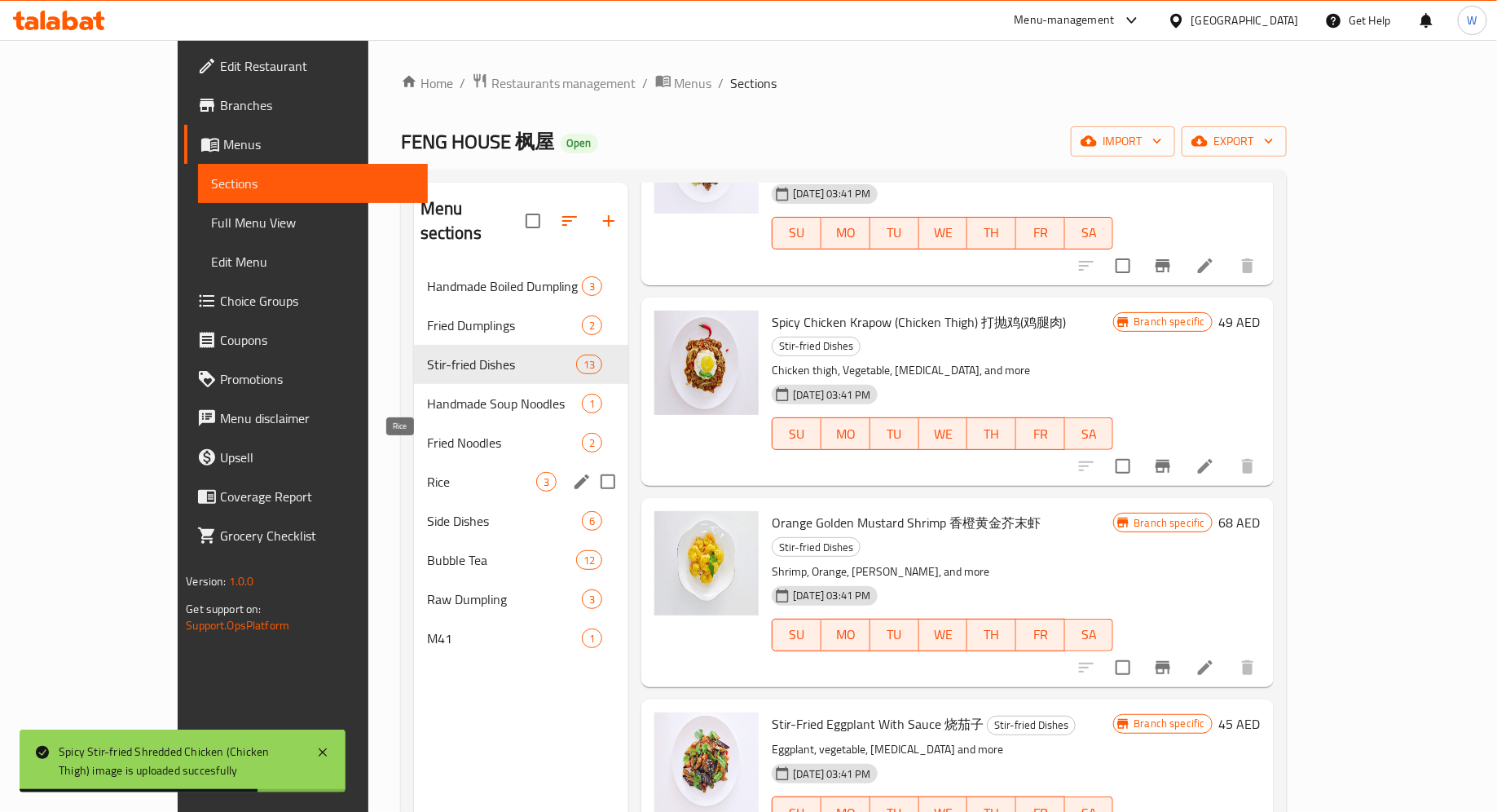
click at [427, 471] on span "Rice" at bounding box center [482, 481] width 110 height 20
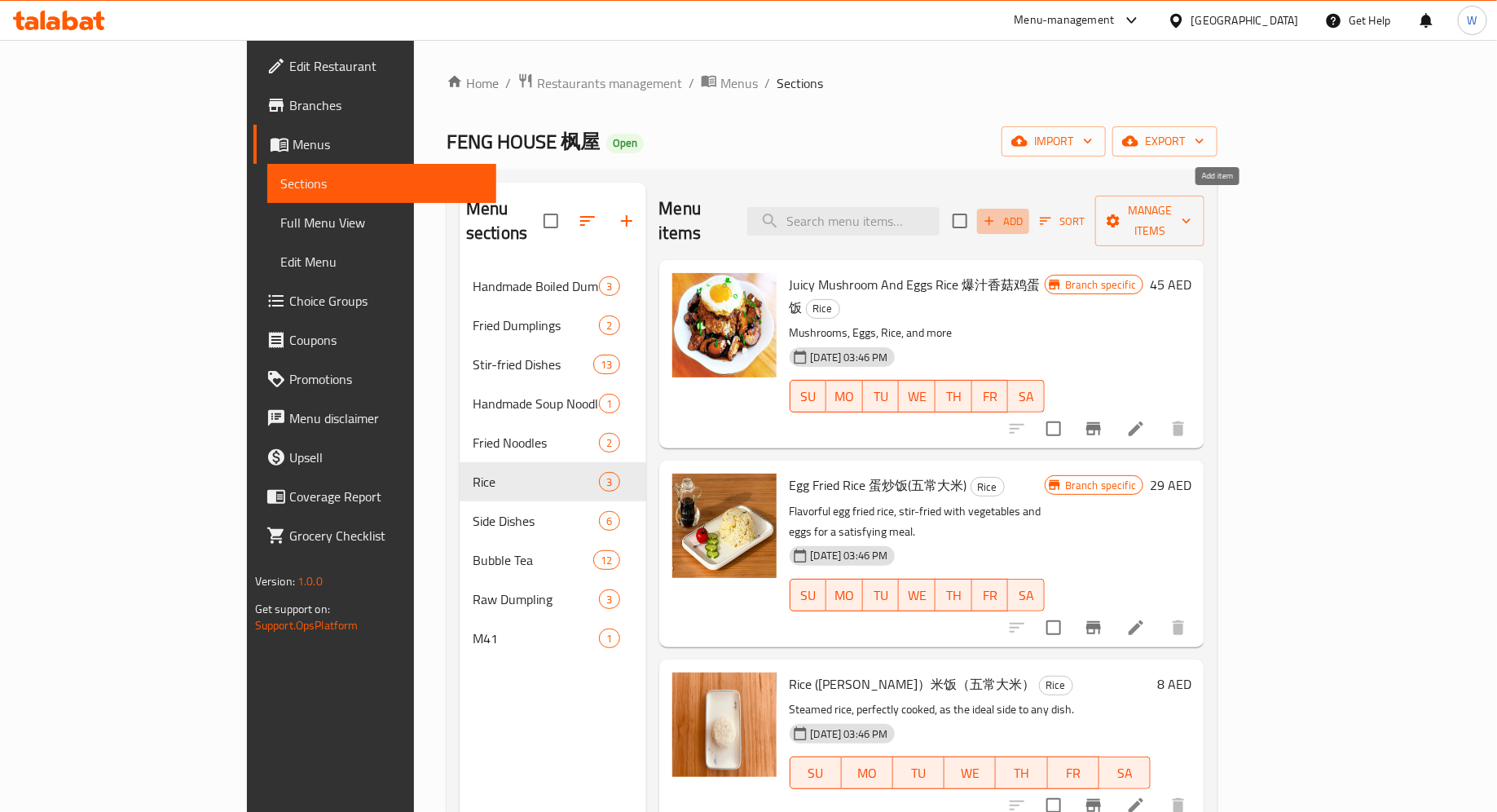
click at [1025, 211] on span "Add" at bounding box center [1003, 221] width 44 height 19
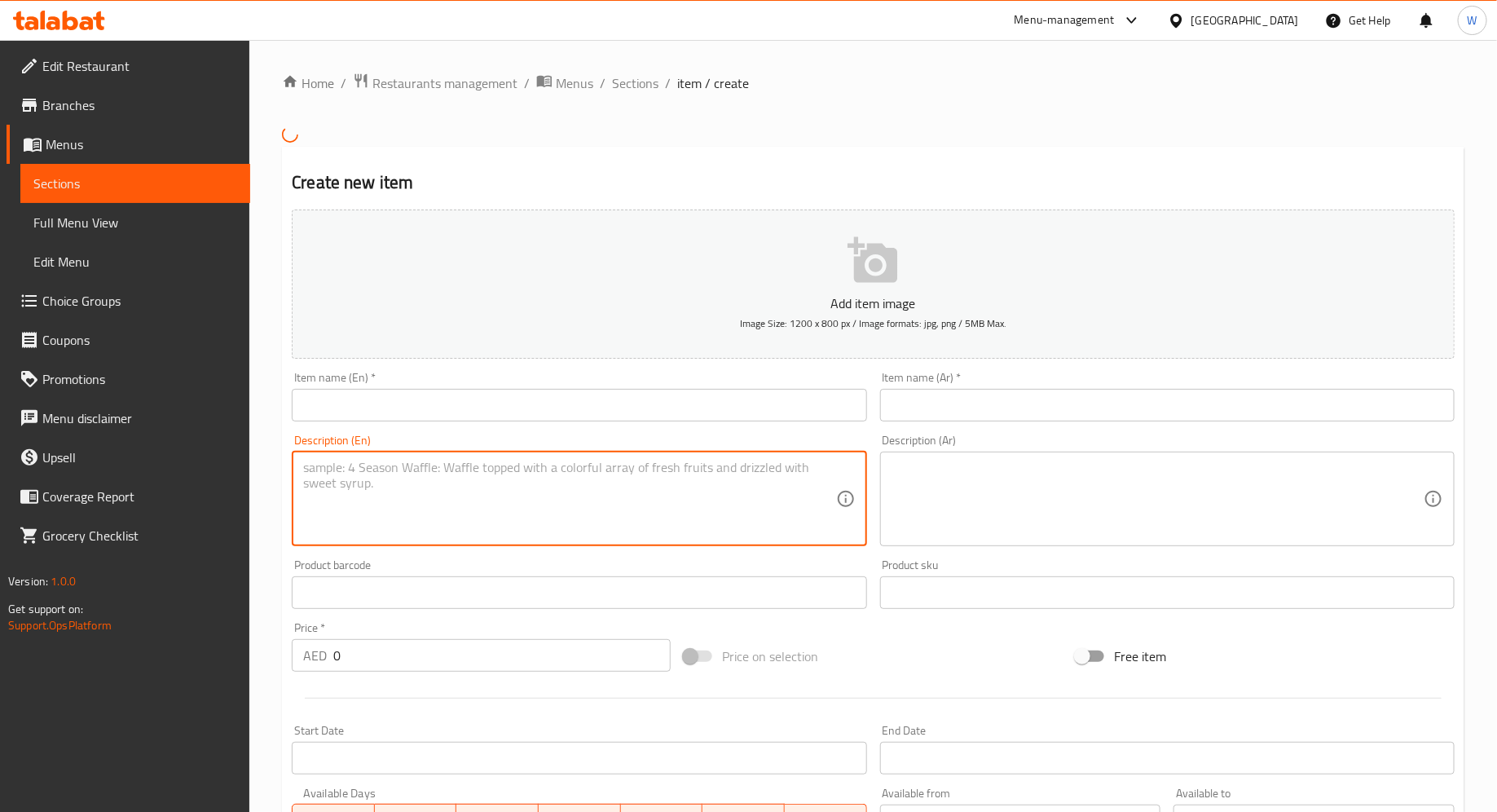
click at [591, 522] on textarea at bounding box center [569, 498] width 532 height 78
paste textarea "Chicken and Egg Fried Rice （Chicken Thigh) 鸡肉蛋炒饭 (鸡腿肉） Chicken Thigh,Egg, Rice,…"
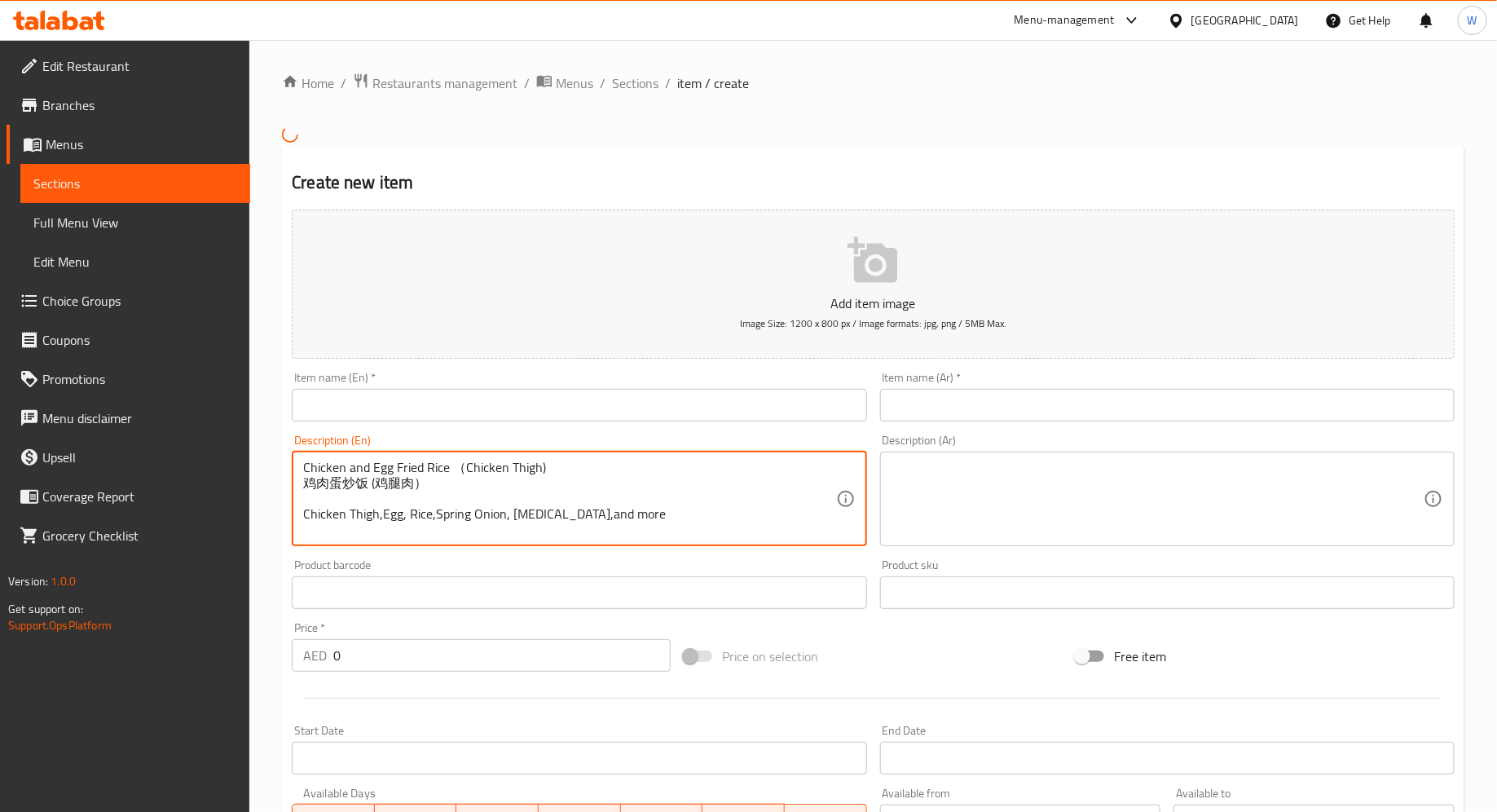
drag, startPoint x: 440, startPoint y: 479, endPoint x: 274, endPoint y: 483, distance: 166.0
click at [274, 483] on div "Home / Restaurants management / Menus / Sections / item / create Create new ite…" at bounding box center [874, 590] width 1248 height 1101
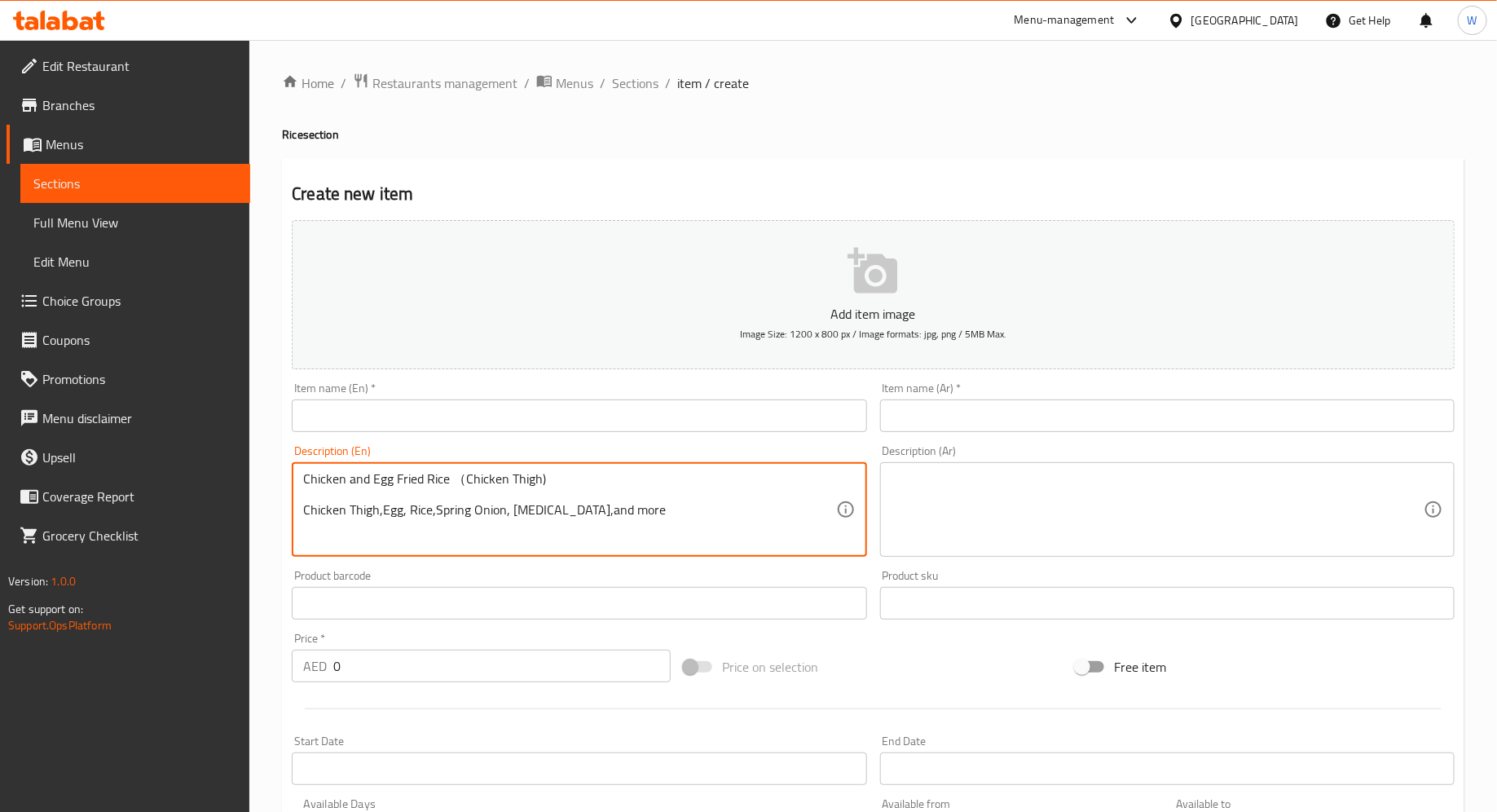
drag, startPoint x: 617, startPoint y: 482, endPoint x: 75, endPoint y: 473, distance: 542.1
click at [75, 473] on div "Edit Restaurant Branches Menus Sections Full Menu View Edit Menu Choice Groups …" at bounding box center [748, 596] width 1497 height 1111
type textarea "Chicken Thigh,Egg, Rice,Spring Onion, Soybean Oil,and more"
click at [342, 423] on input "text" at bounding box center [579, 415] width 574 height 33
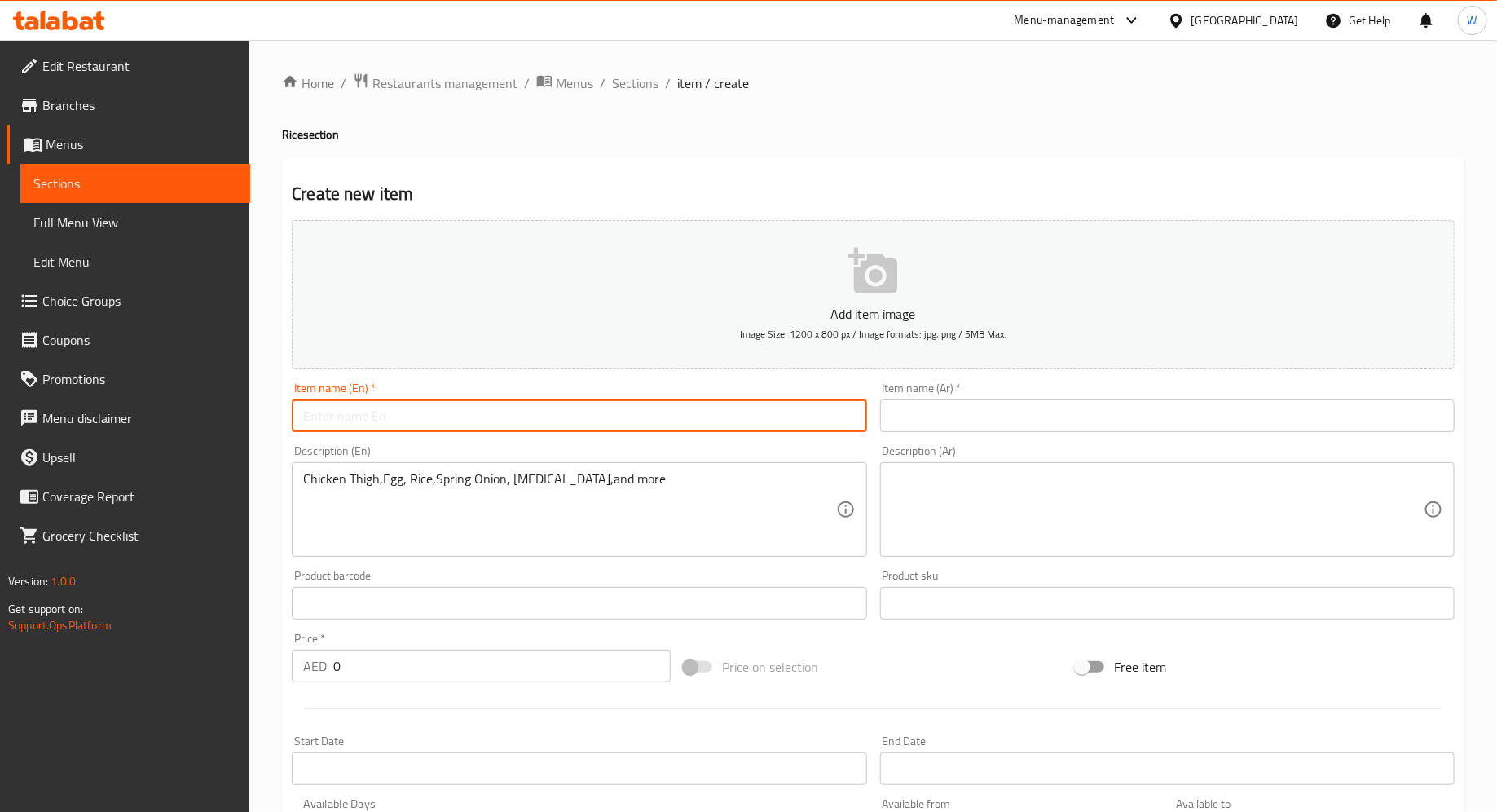
paste input "Chicken and Egg Fried Rice （Chicken Thigh)"
type input "Chicken and Egg Fried Rice （Chicken Thigh)"
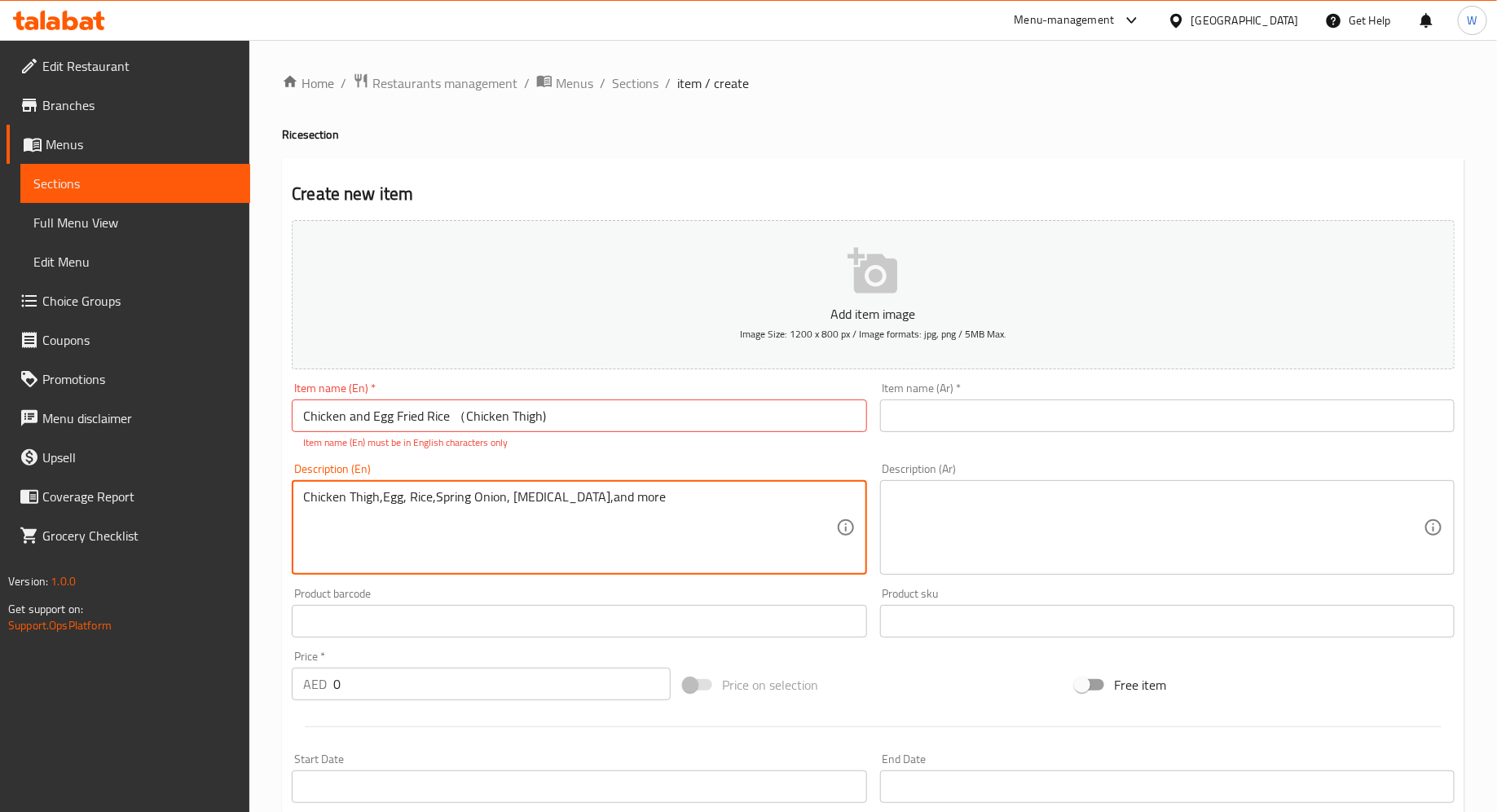
click at [307, 536] on textarea "Chicken Thigh,Egg, Rice,Spring Onion, Soybean Oil,and more" at bounding box center [569, 528] width 532 height 78
type textarea "Chicken Thigh,Egg, Rice,Spring Onion, Soybean Oil,and more"
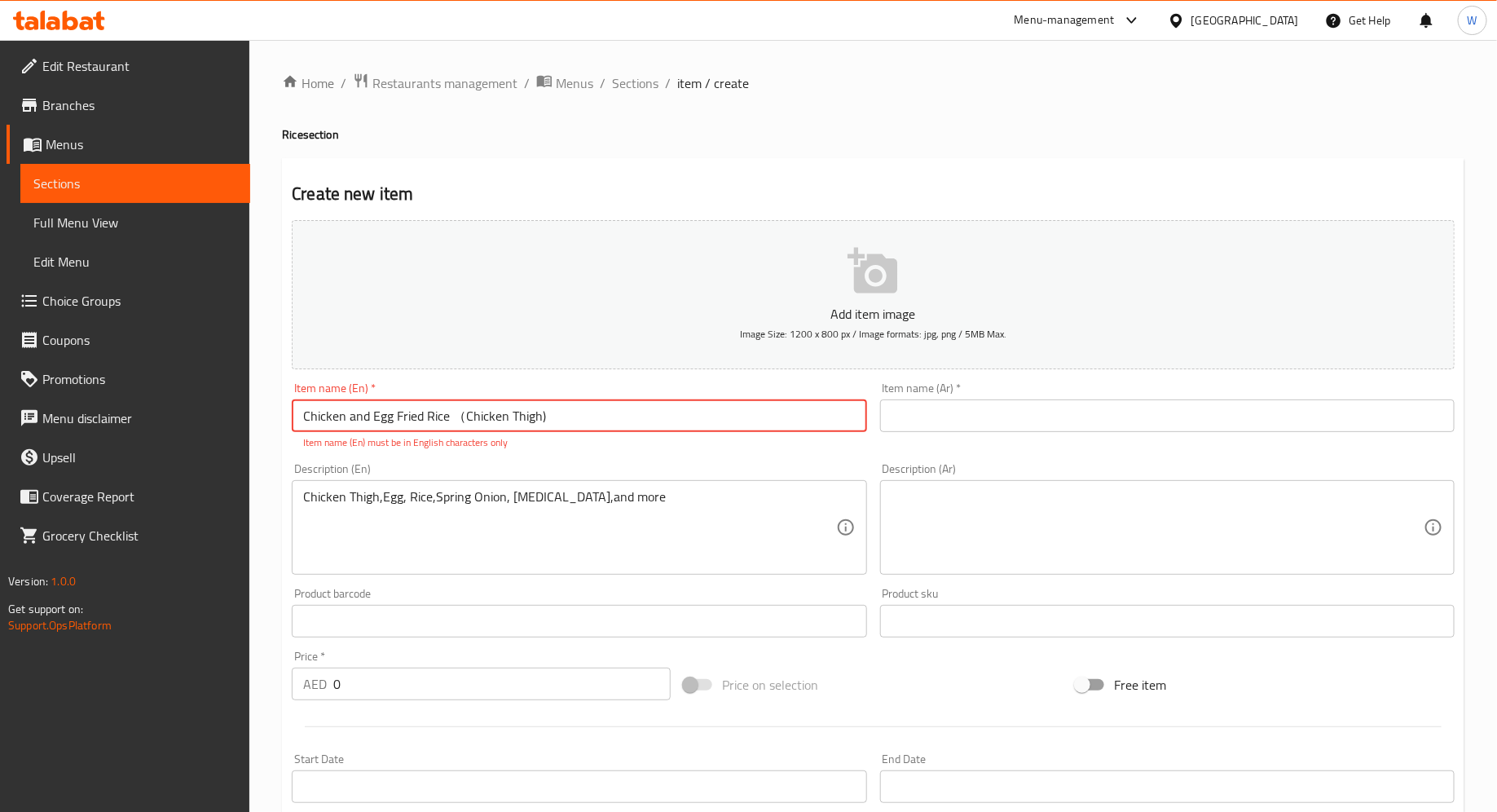
click at [466, 413] on input "Chicken and Egg Fried Rice （Chicken Thigh)" at bounding box center [579, 415] width 574 height 33
type input "Chicken and Egg Fried Rice (Chicken Thigh)"
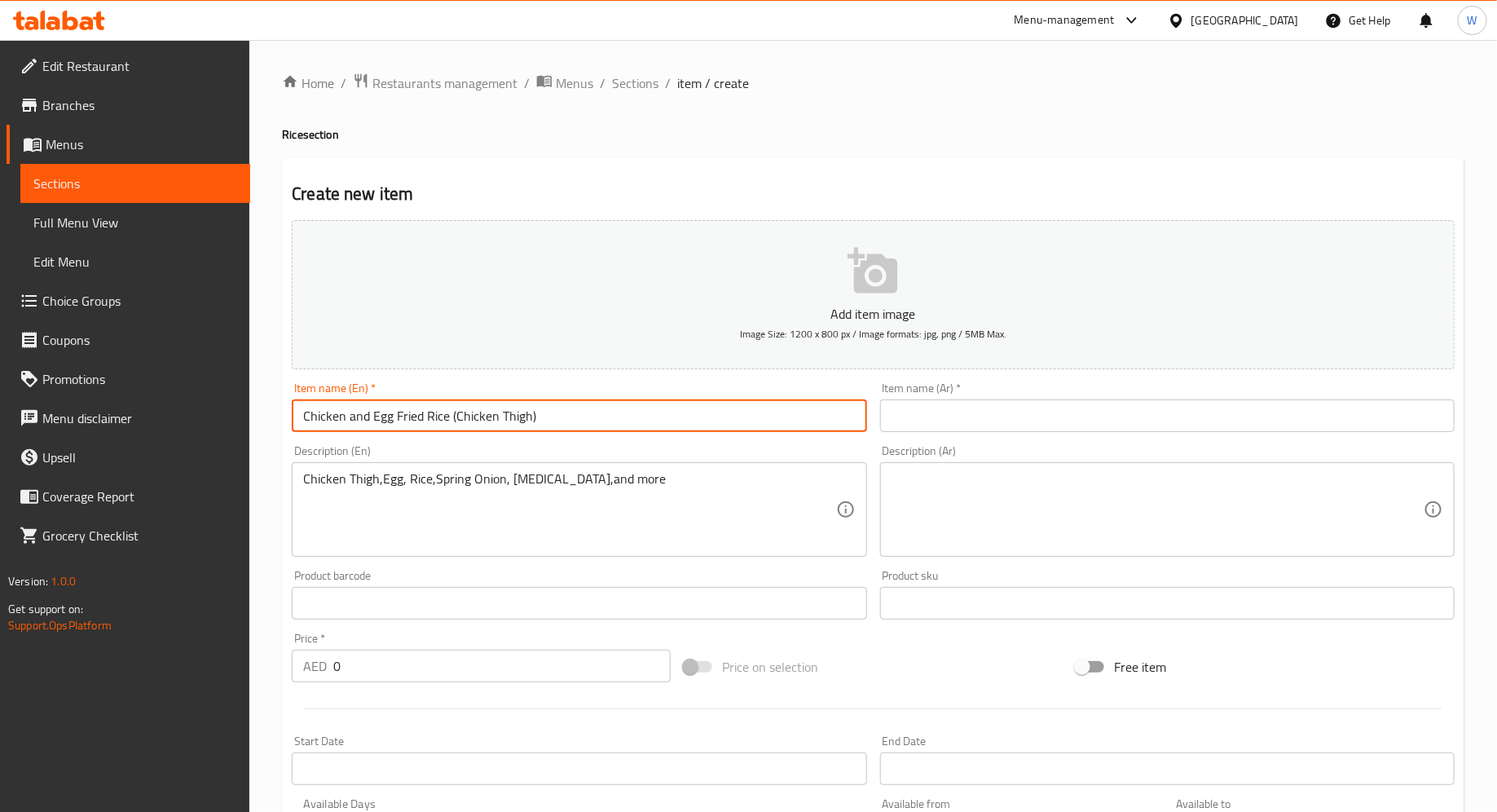
drag, startPoint x: 569, startPoint y: 413, endPoint x: 199, endPoint y: 414, distance: 370.0
click at [199, 414] on div "Edit Restaurant Branches Menus Sections Full Menu View Edit Menu Choice Groups …" at bounding box center [748, 596] width 1497 height 1111
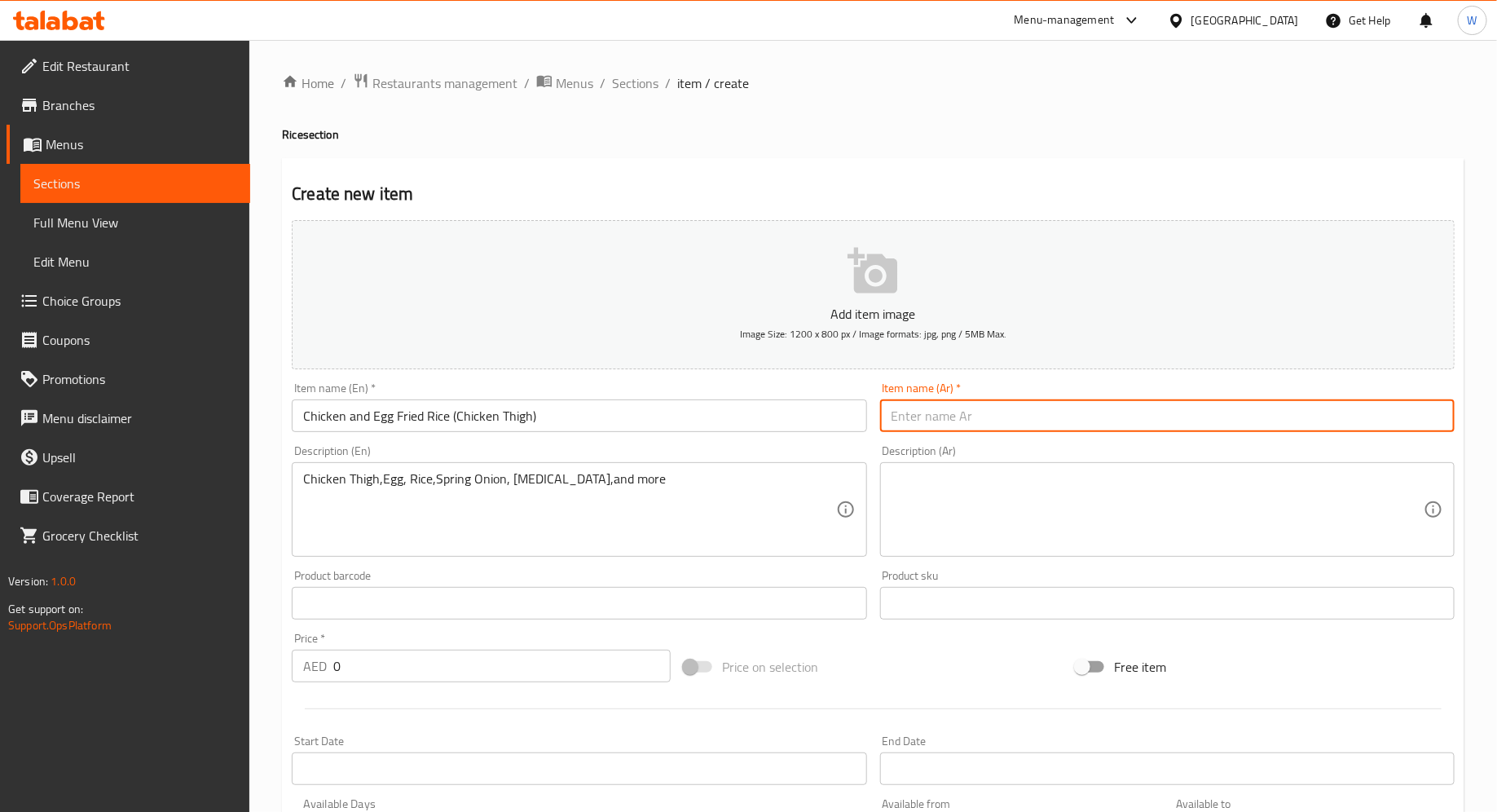
click at [944, 431] on input "text" at bounding box center [1168, 415] width 574 height 33
paste input "أرز مقلي بالدجاج والبيض (فخذ دجاج)"
type input "أرز مقلي بالدجاج والبيض (فخذ دجاج)"
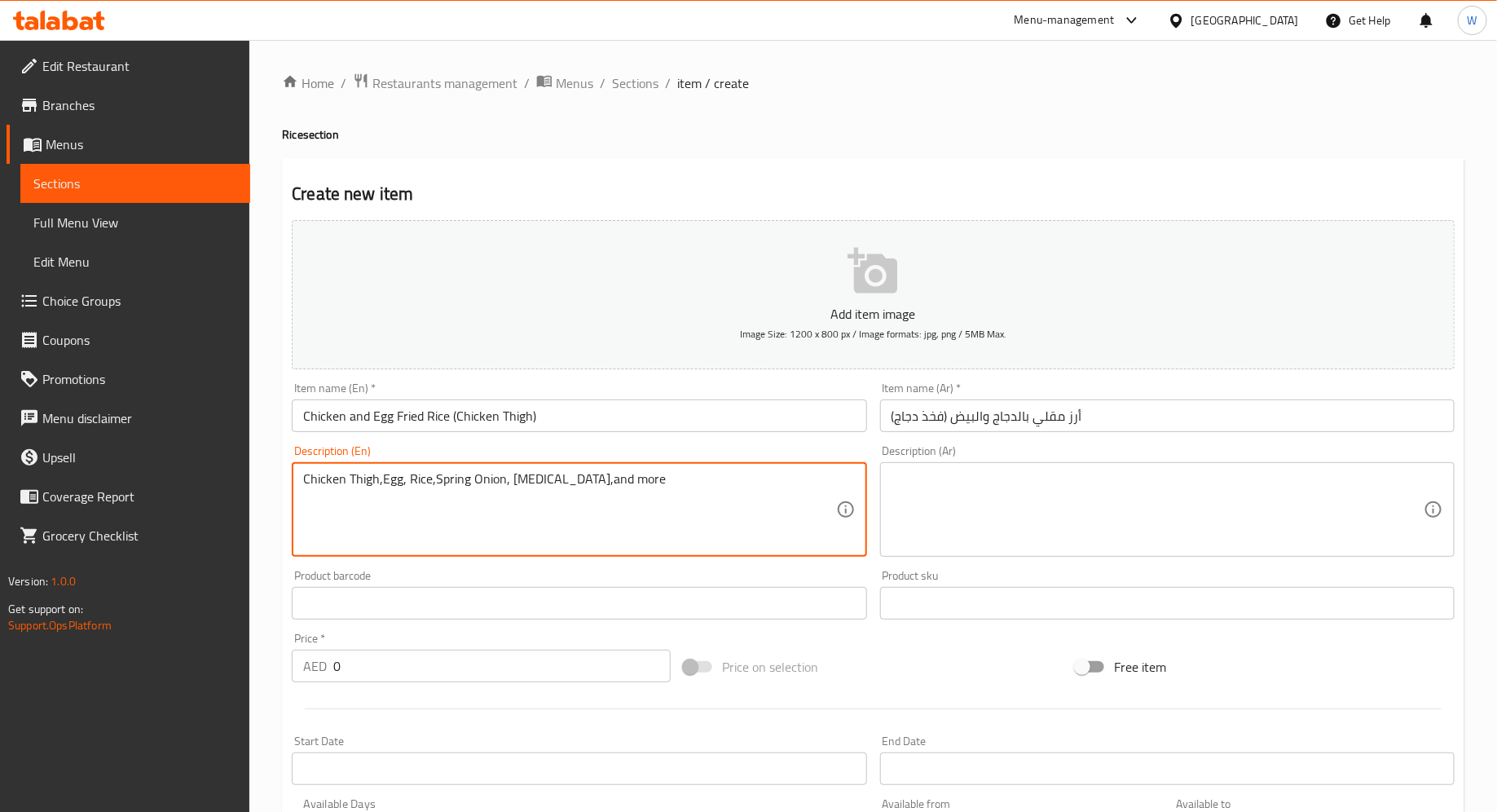
drag, startPoint x: 663, startPoint y: 497, endPoint x: 234, endPoint y: 465, distance: 430.2
click at [236, 465] on div "Edit Restaurant Branches Menus Sections Full Menu View Edit Menu Choice Groups …" at bounding box center [748, 596] width 1497 height 1111
click at [1009, 478] on textarea at bounding box center [1157, 509] width 532 height 78
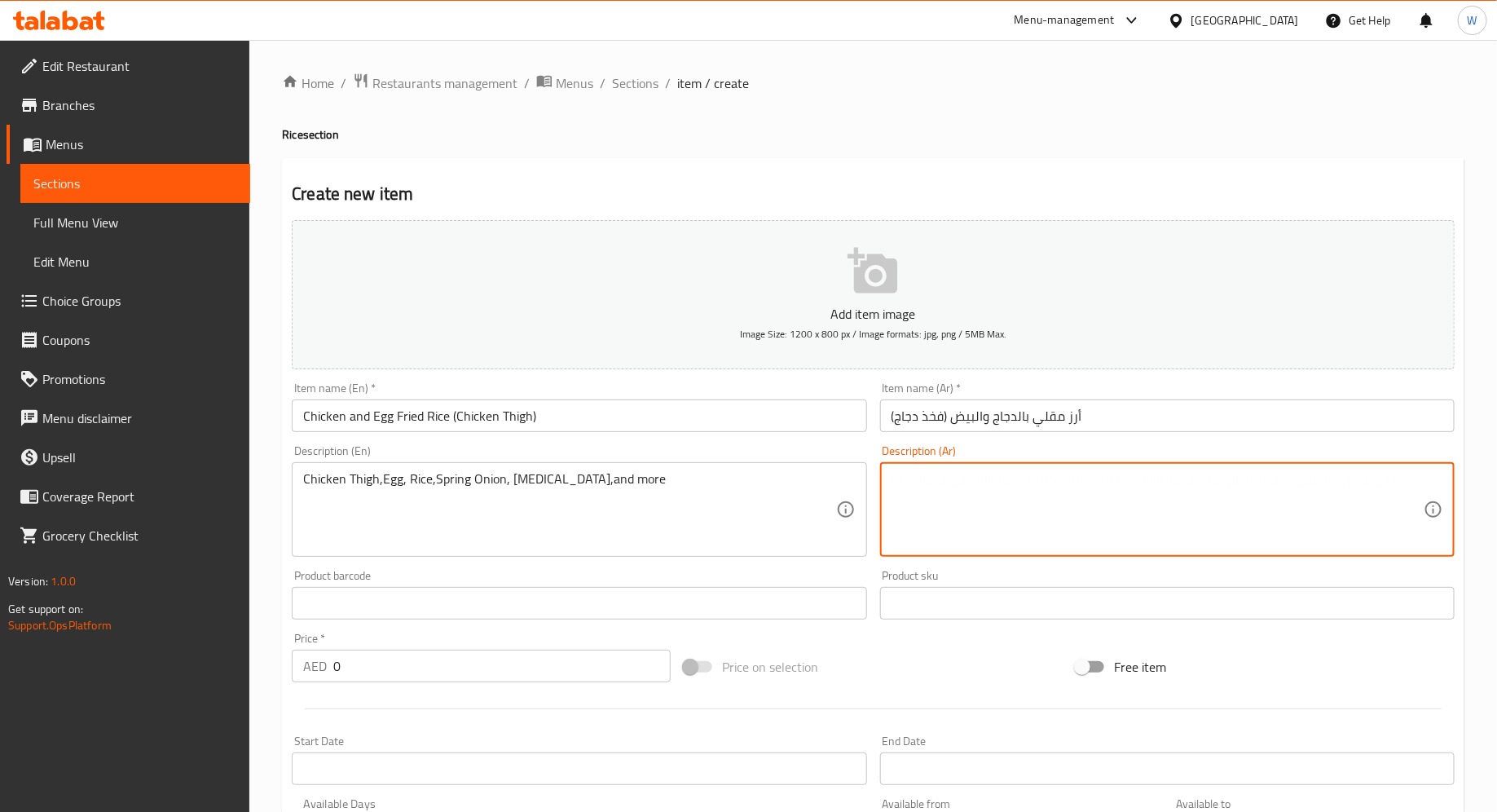
paste textarea "فخذ دجاج، بيض، أرز، بصل أخضر، زيت فول الصويا، وأكثر من ذلك"
type textarea "فخذ دجاج، بيض، أرز، بصل أخضر، زيت فول الصويا، وأكثر من ذلك"
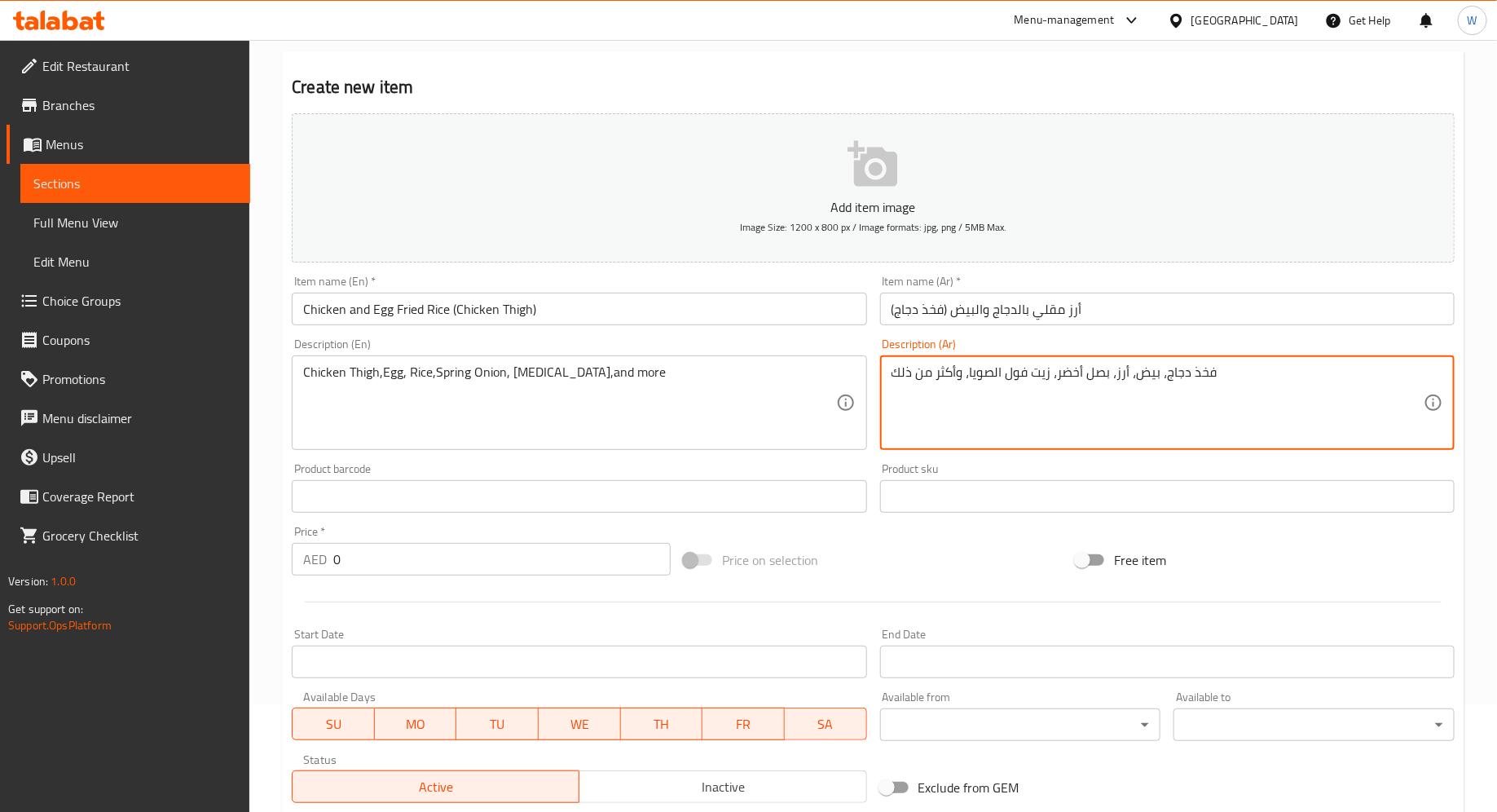
scroll to position [152, 0]
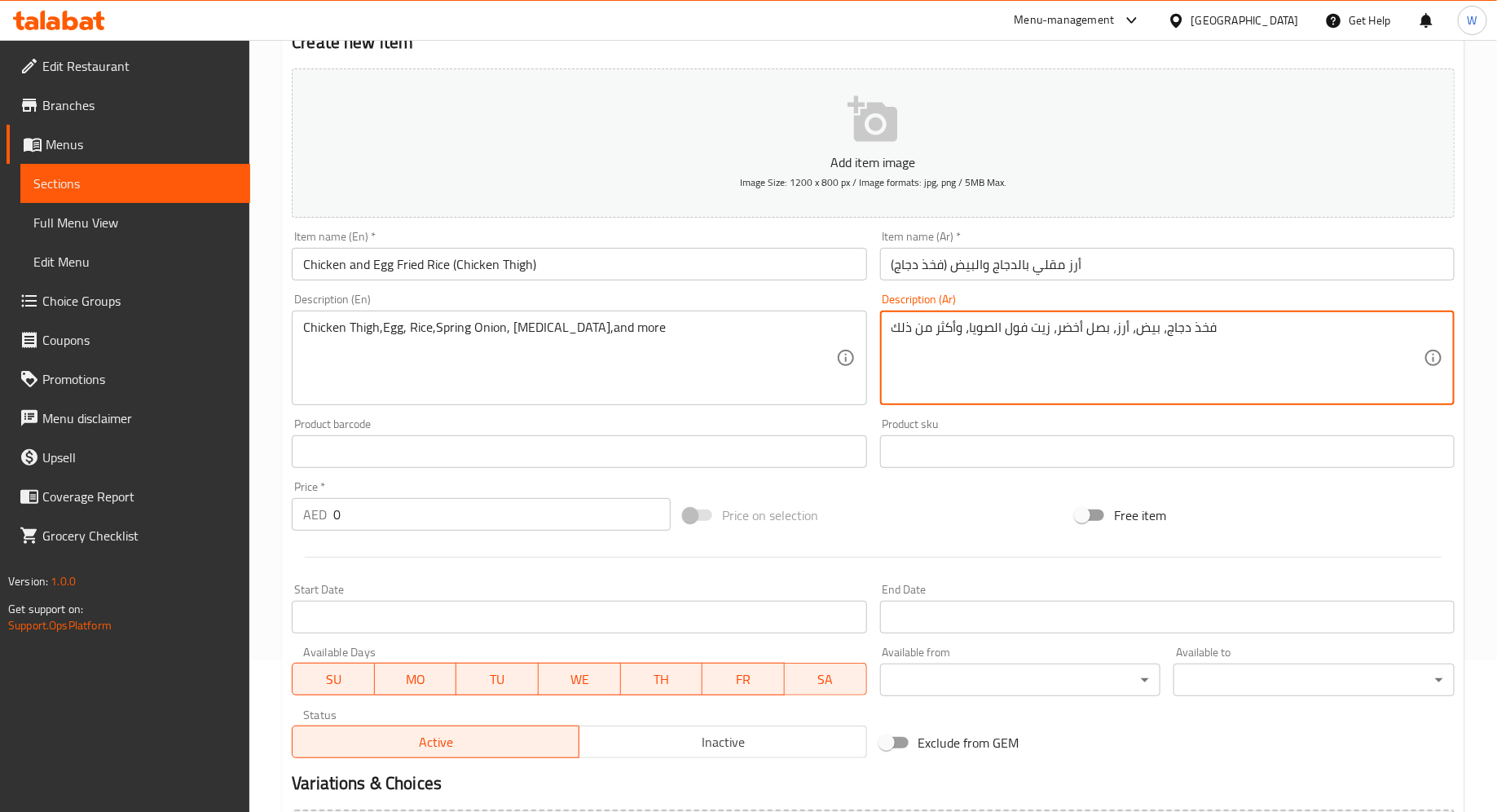
click at [489, 516] on input "0" at bounding box center [501, 514] width 338 height 33
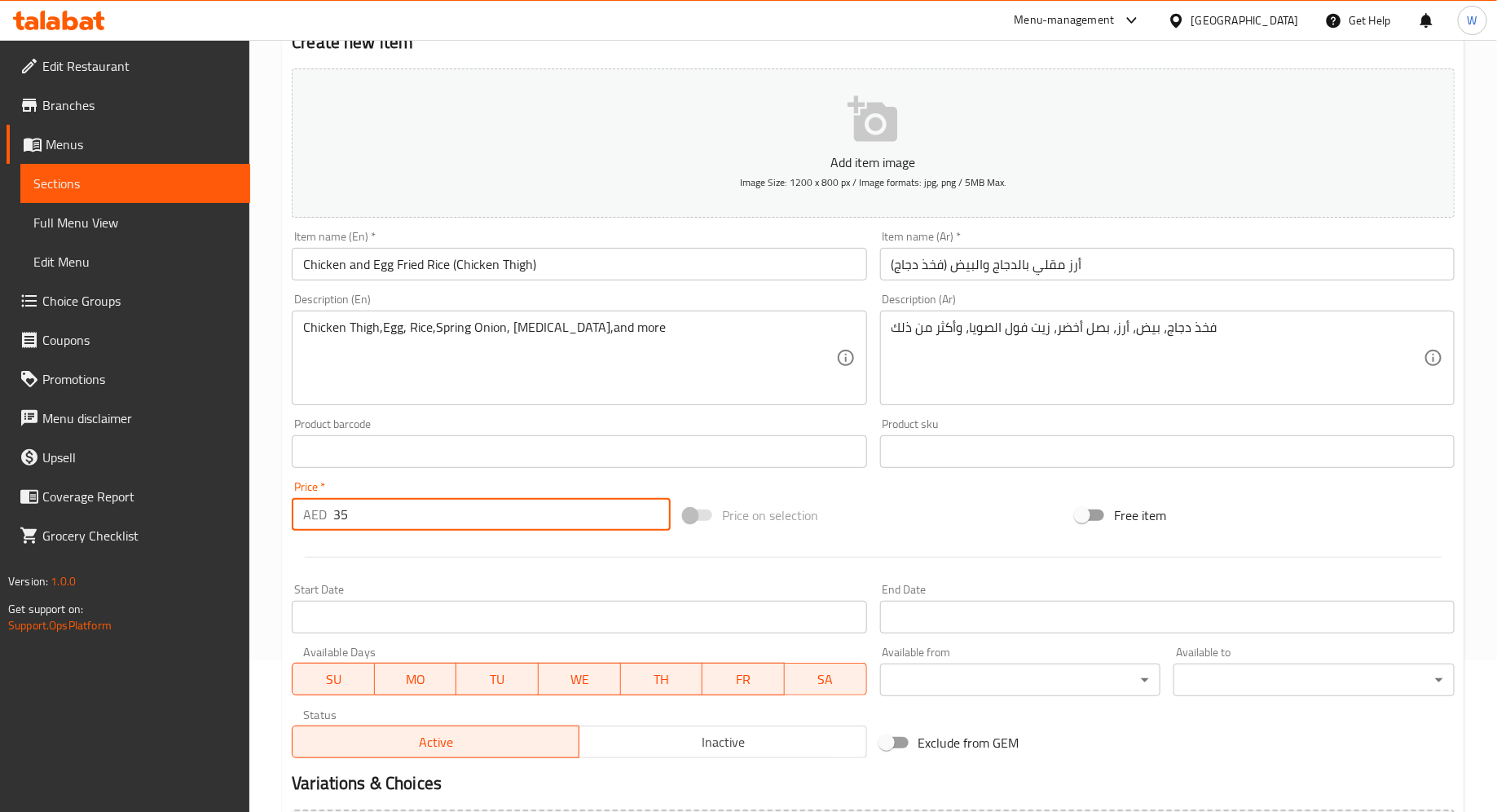
type input "35"
click at [654, 557] on div at bounding box center [873, 557] width 1176 height 40
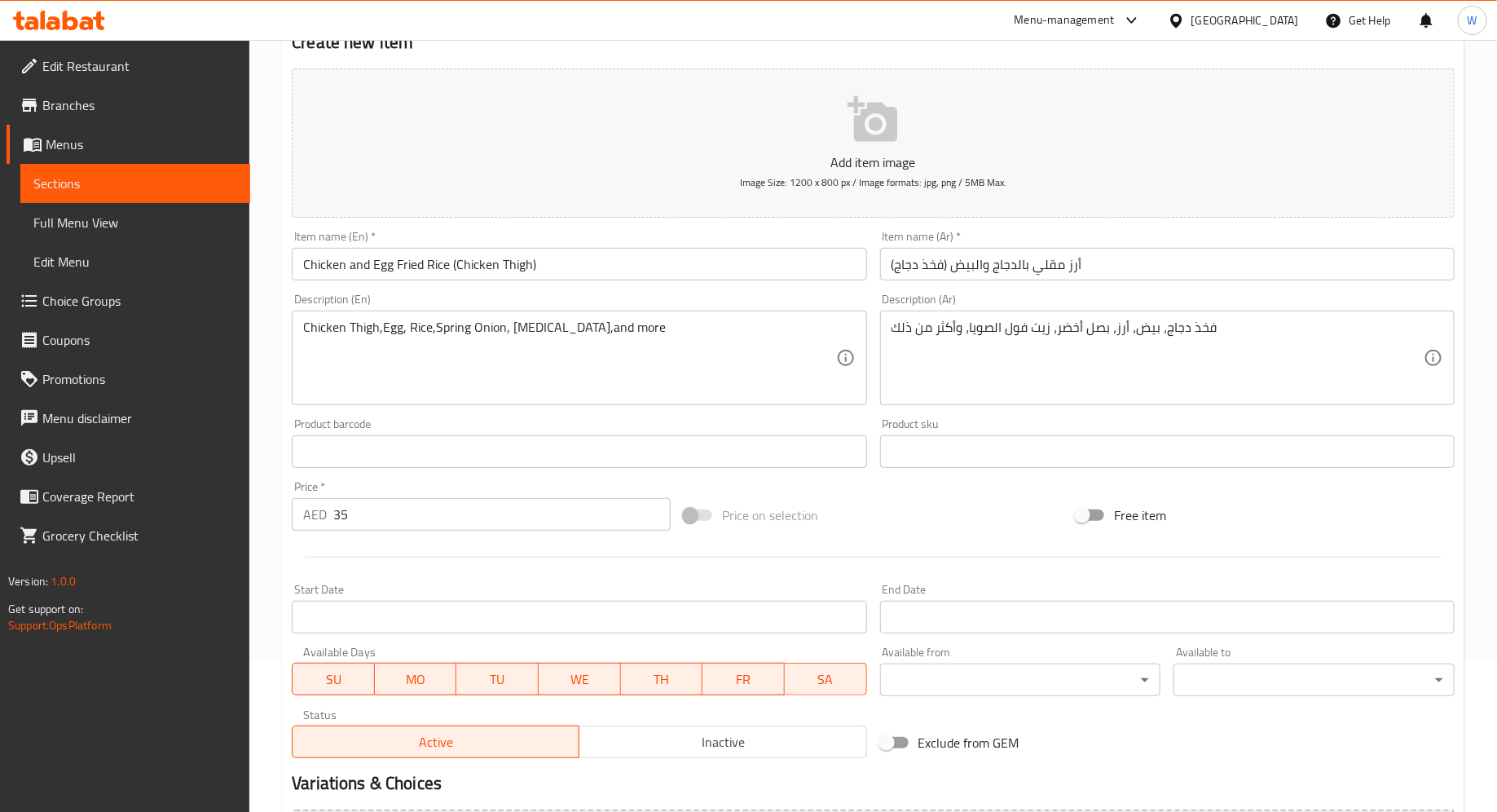
scroll to position [338, 0]
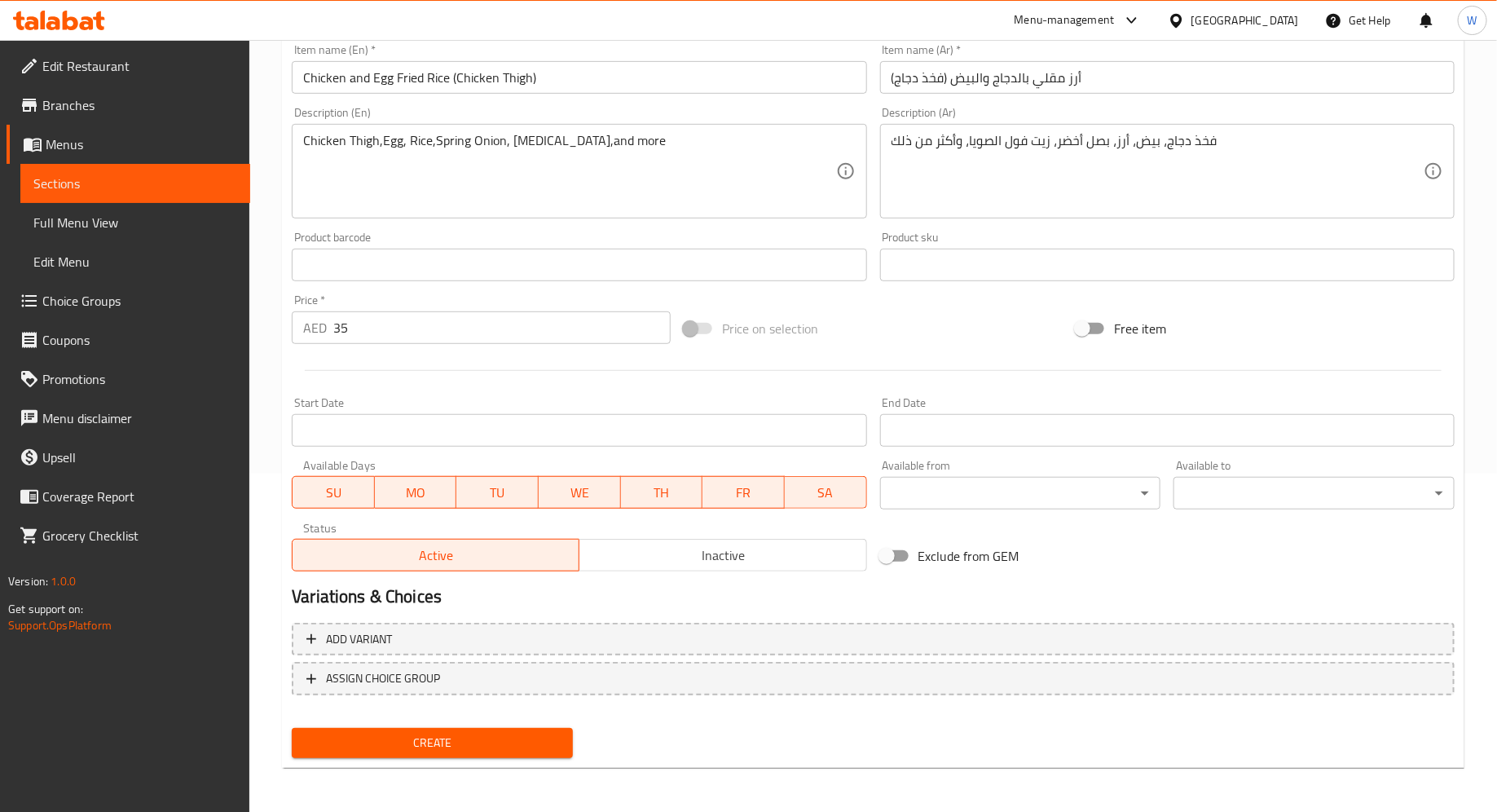
click at [466, 732] on span "Create" at bounding box center [432, 743] width 255 height 21
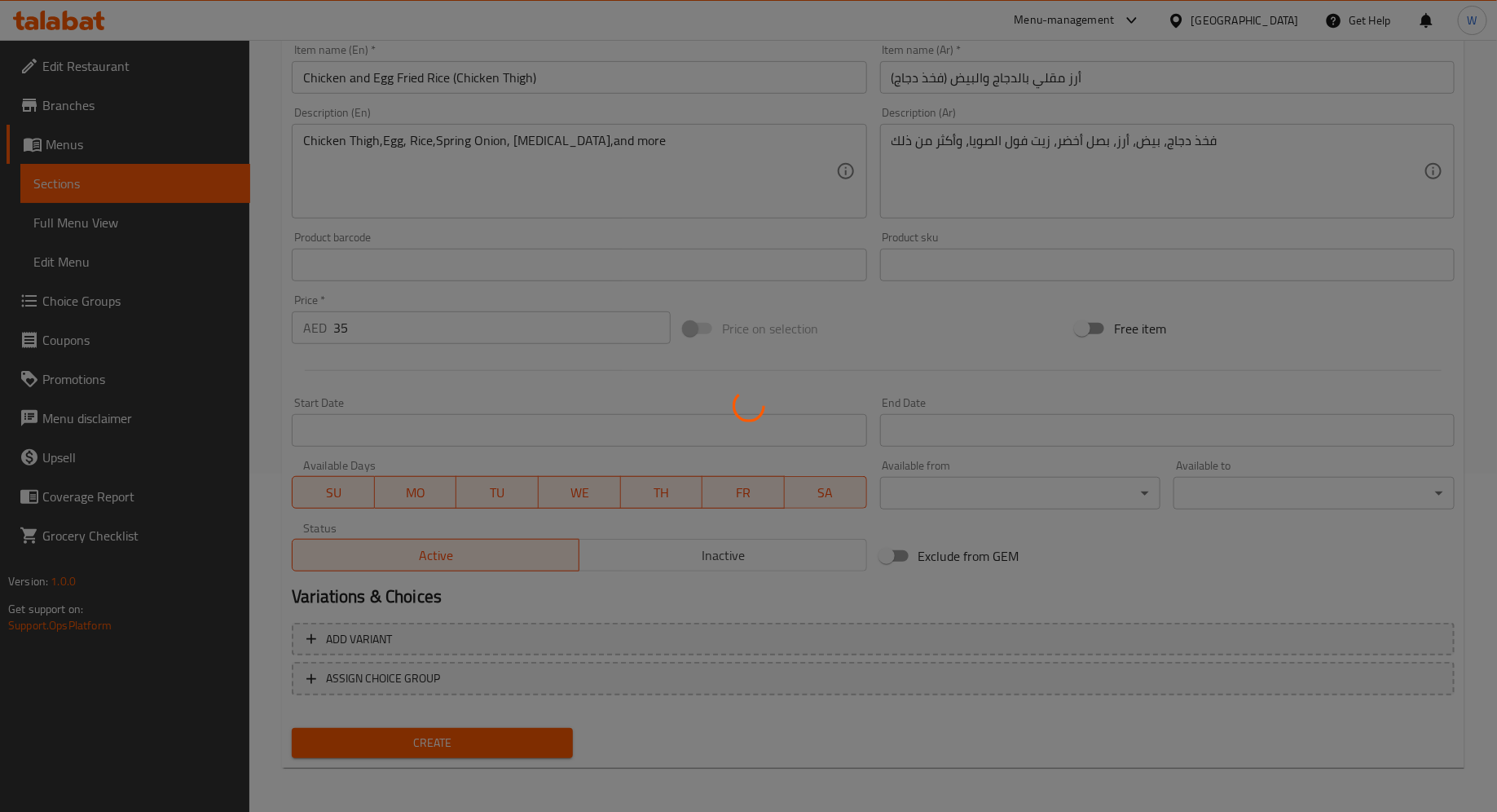
type input "0"
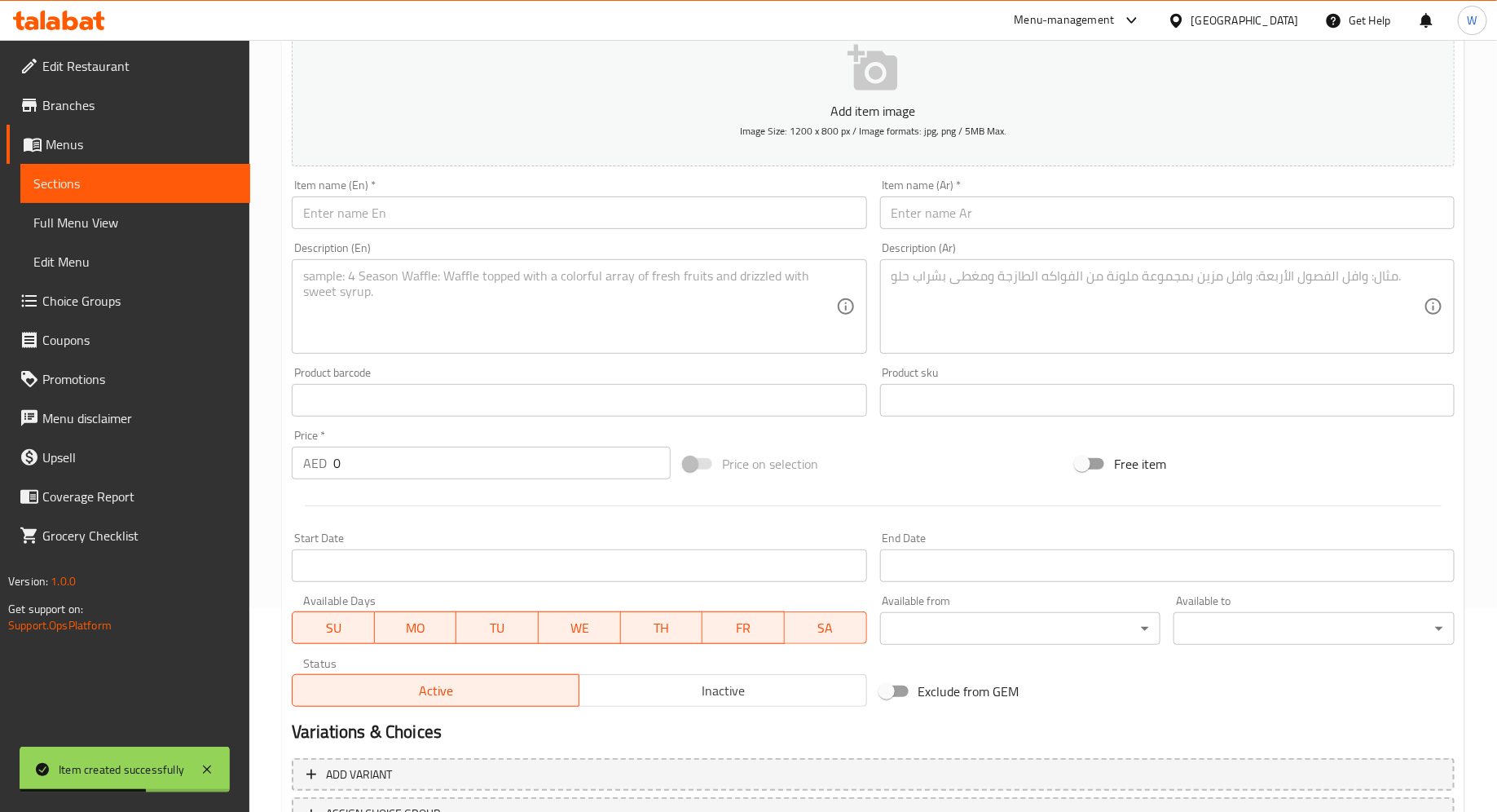
scroll to position [0, 0]
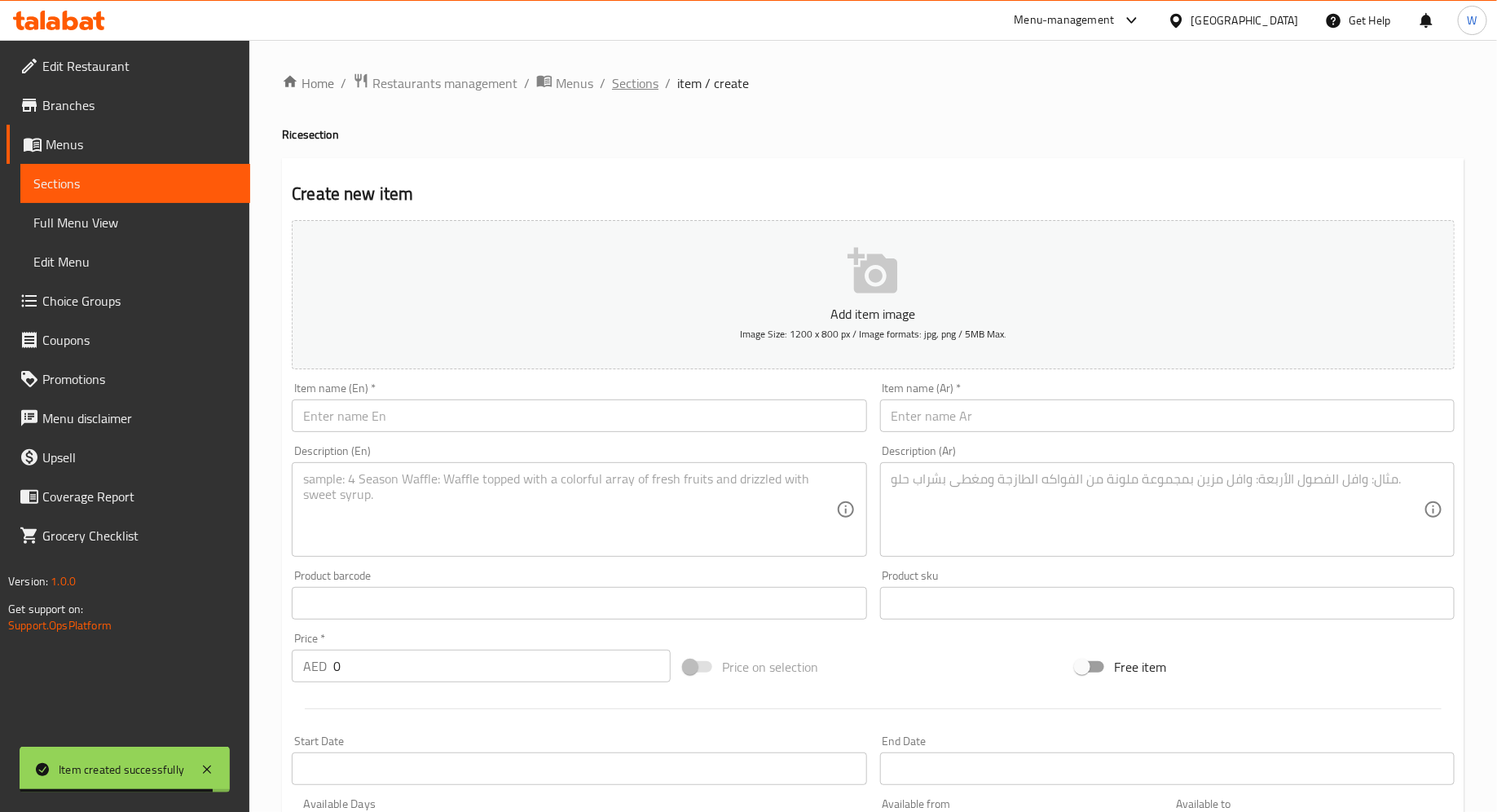
click at [646, 81] on span "Sections" at bounding box center [635, 82] width 47 height 20
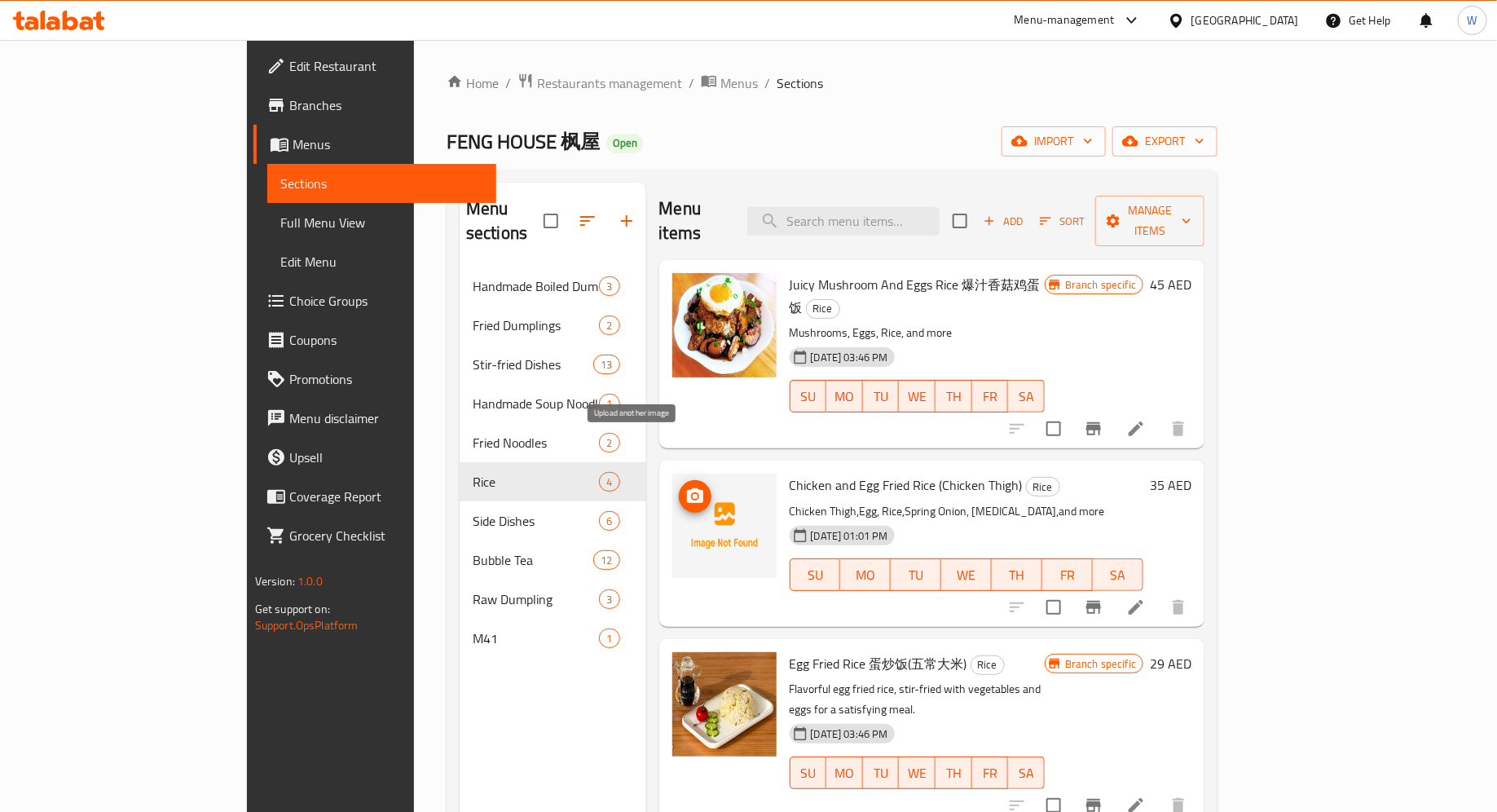
click at [687, 488] on icon "upload picture" at bounding box center [694, 496] width 16 height 15
